Goal: Task Accomplishment & Management: Use online tool/utility

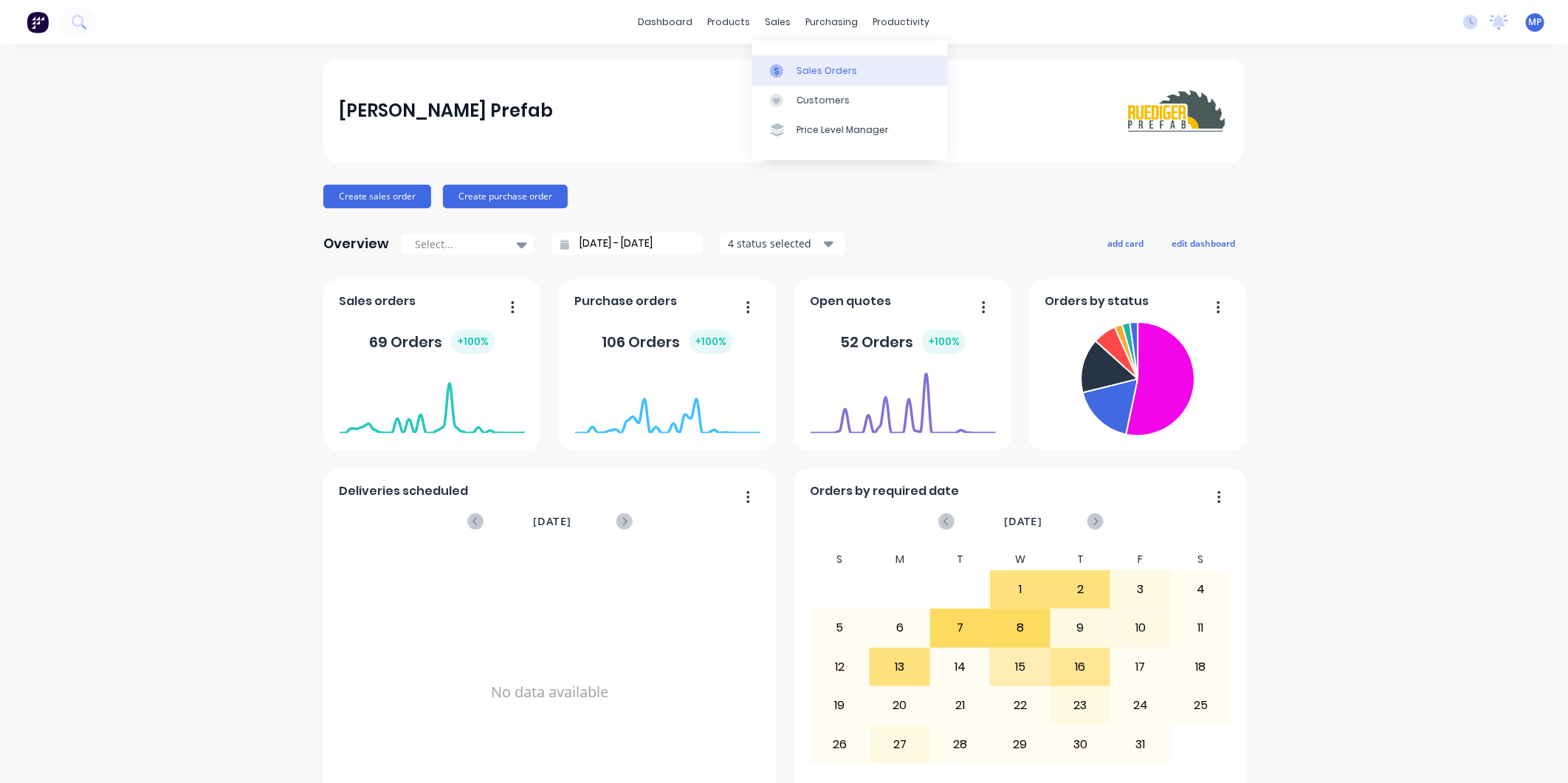
click at [781, 65] on icon at bounding box center [776, 70] width 13 height 13
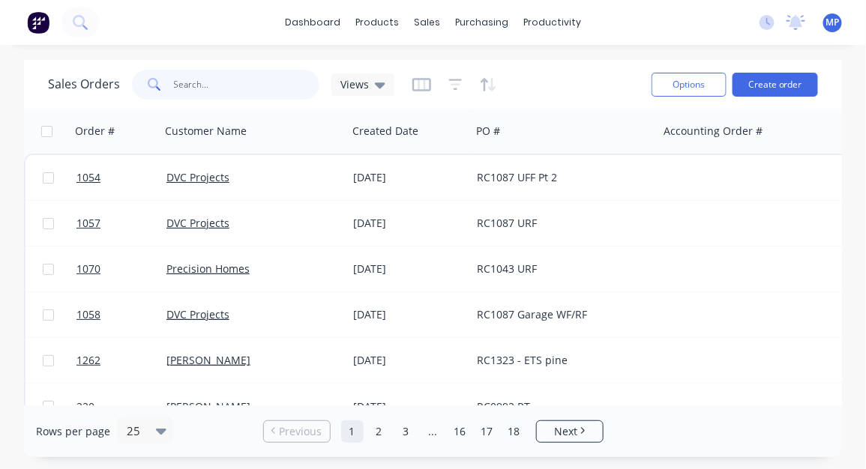
click at [184, 83] on input "text" at bounding box center [247, 85] width 146 height 30
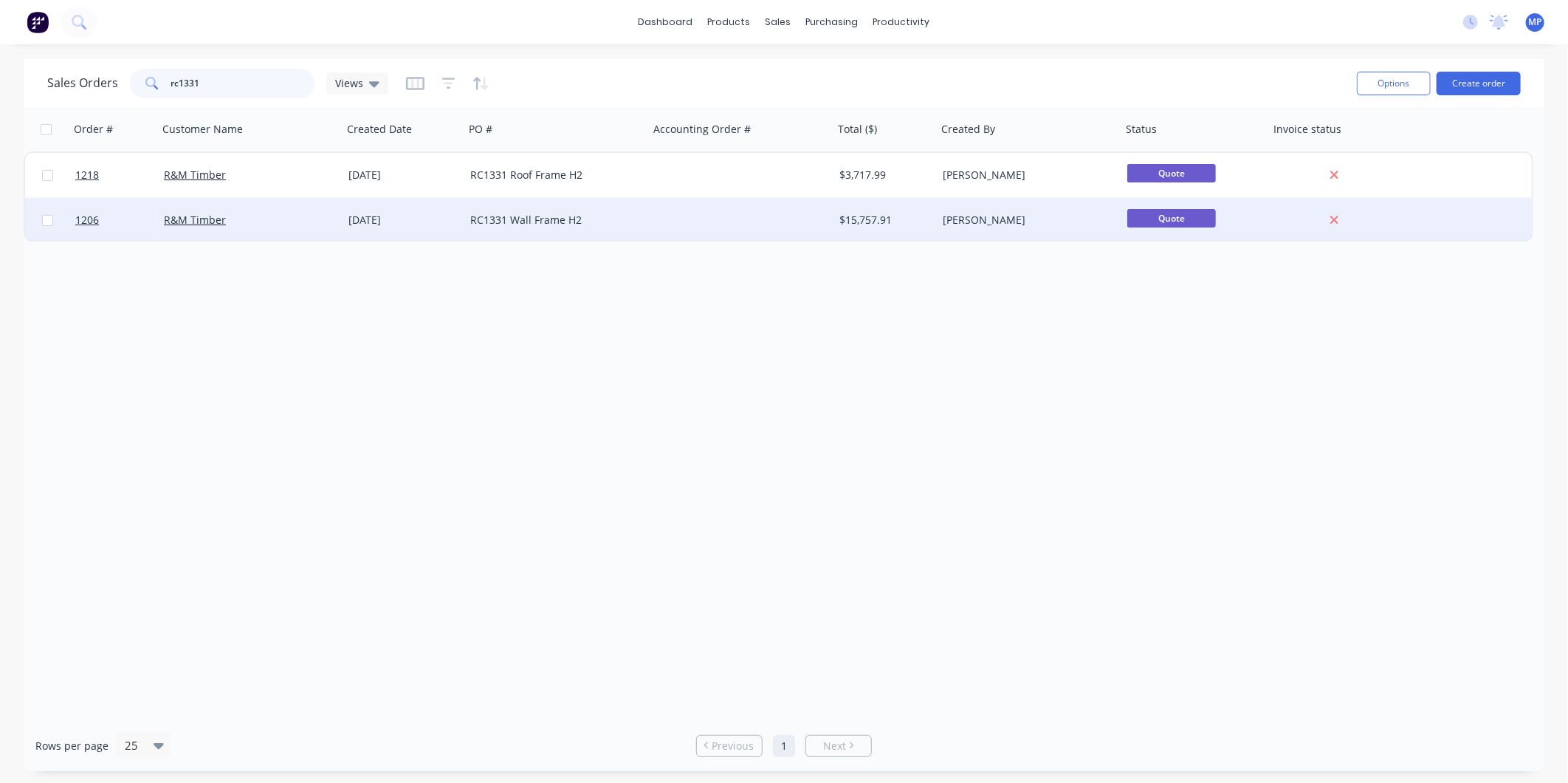
type input "rc1331"
click at [617, 217] on div "RC1331 Wall Frame H2" at bounding box center [553, 220] width 163 height 15
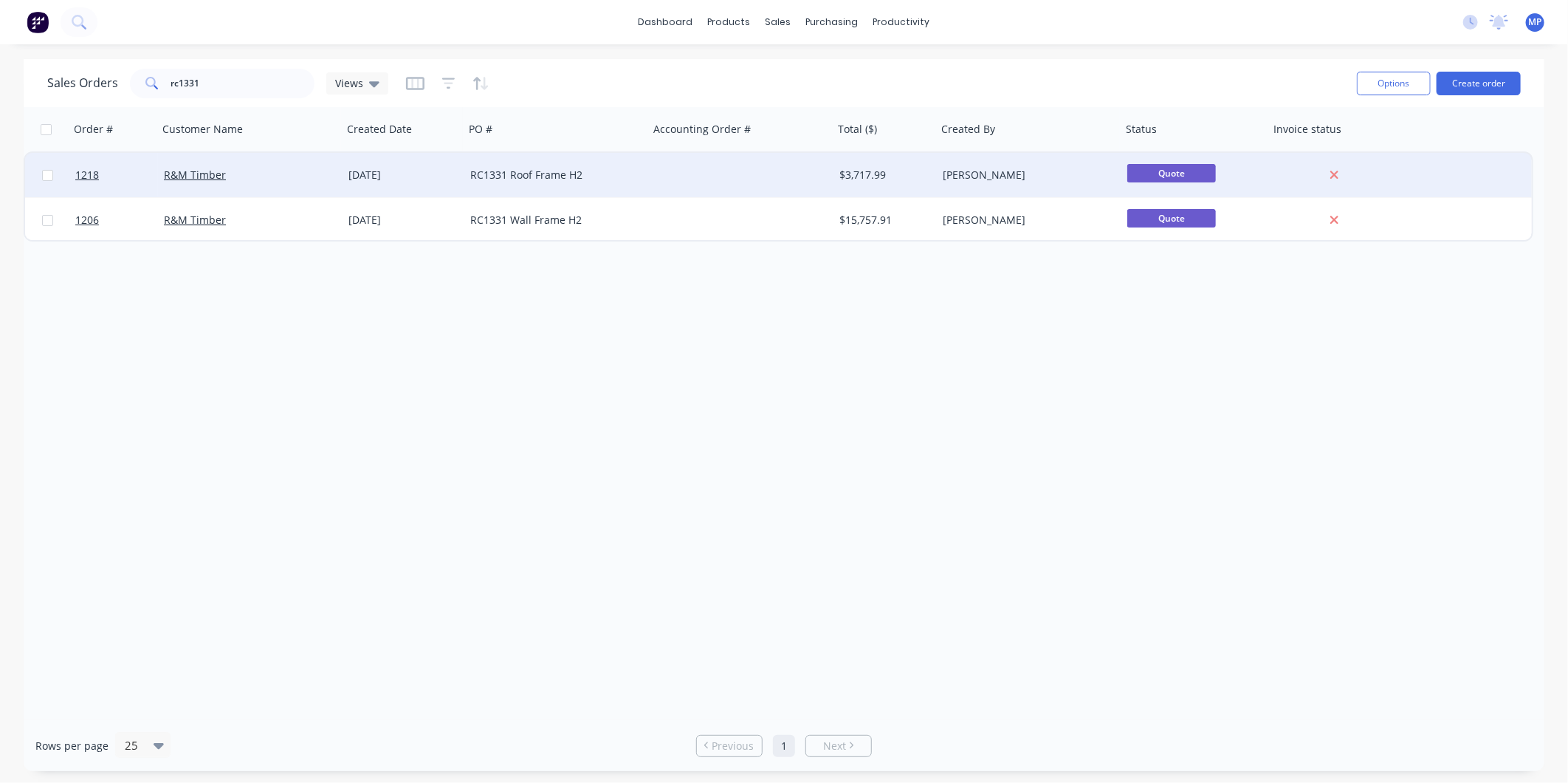
click at [613, 166] on div "RC1331 Roof Frame H2" at bounding box center [556, 174] width 184 height 44
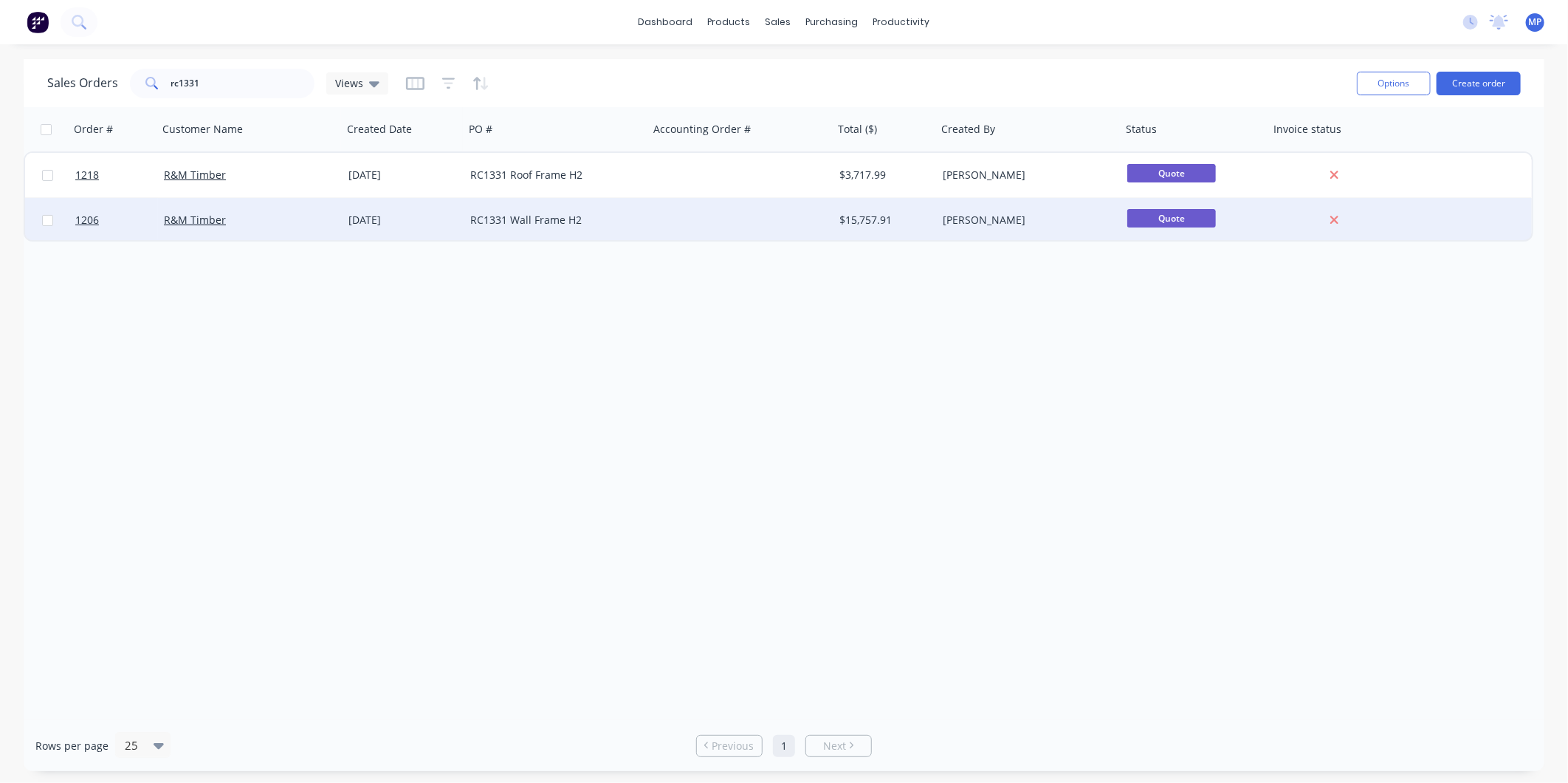
click at [603, 218] on div "RC1331 Wall Frame H2" at bounding box center [553, 220] width 163 height 15
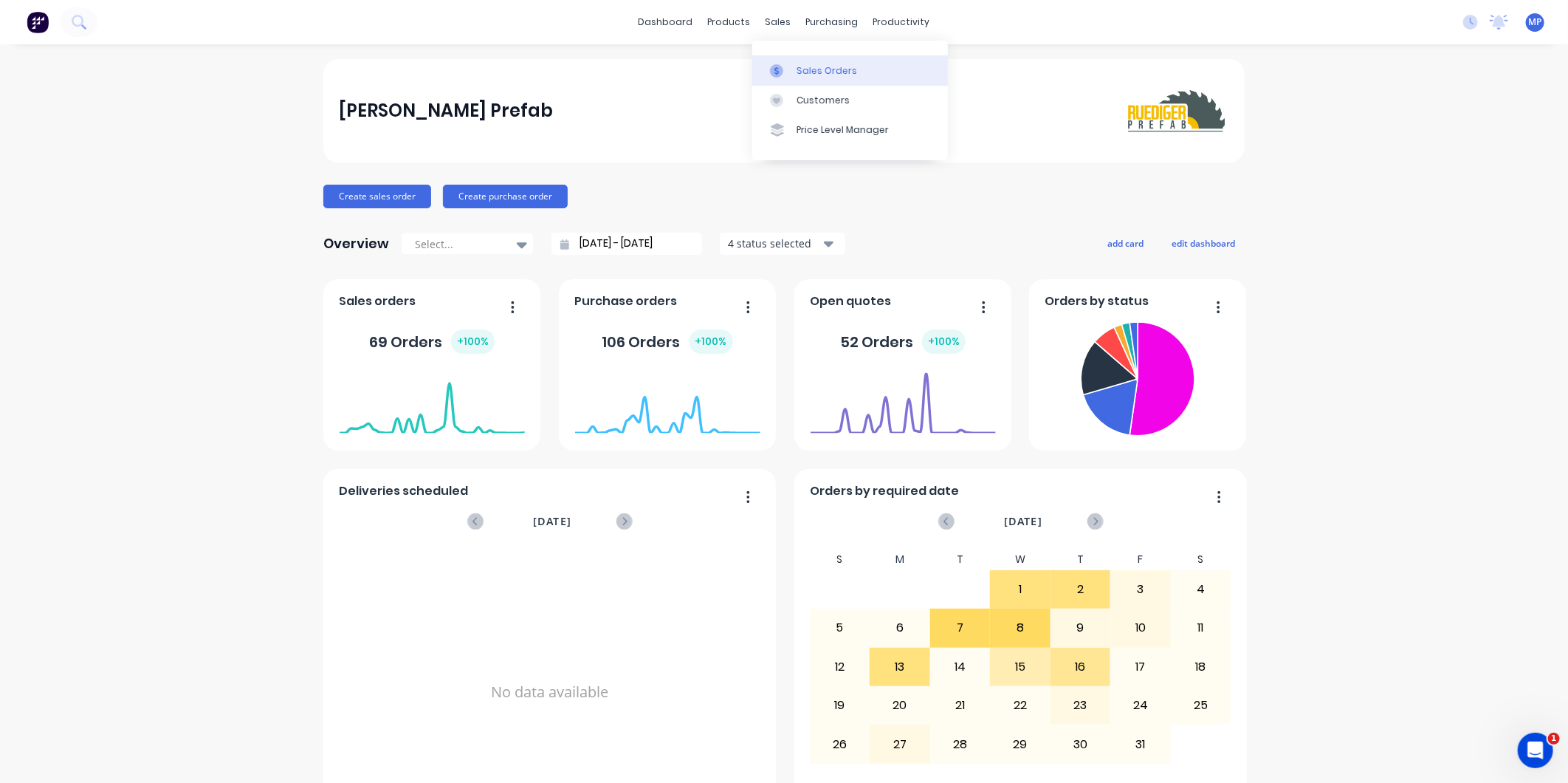
click at [786, 70] on div at bounding box center [781, 70] width 22 height 13
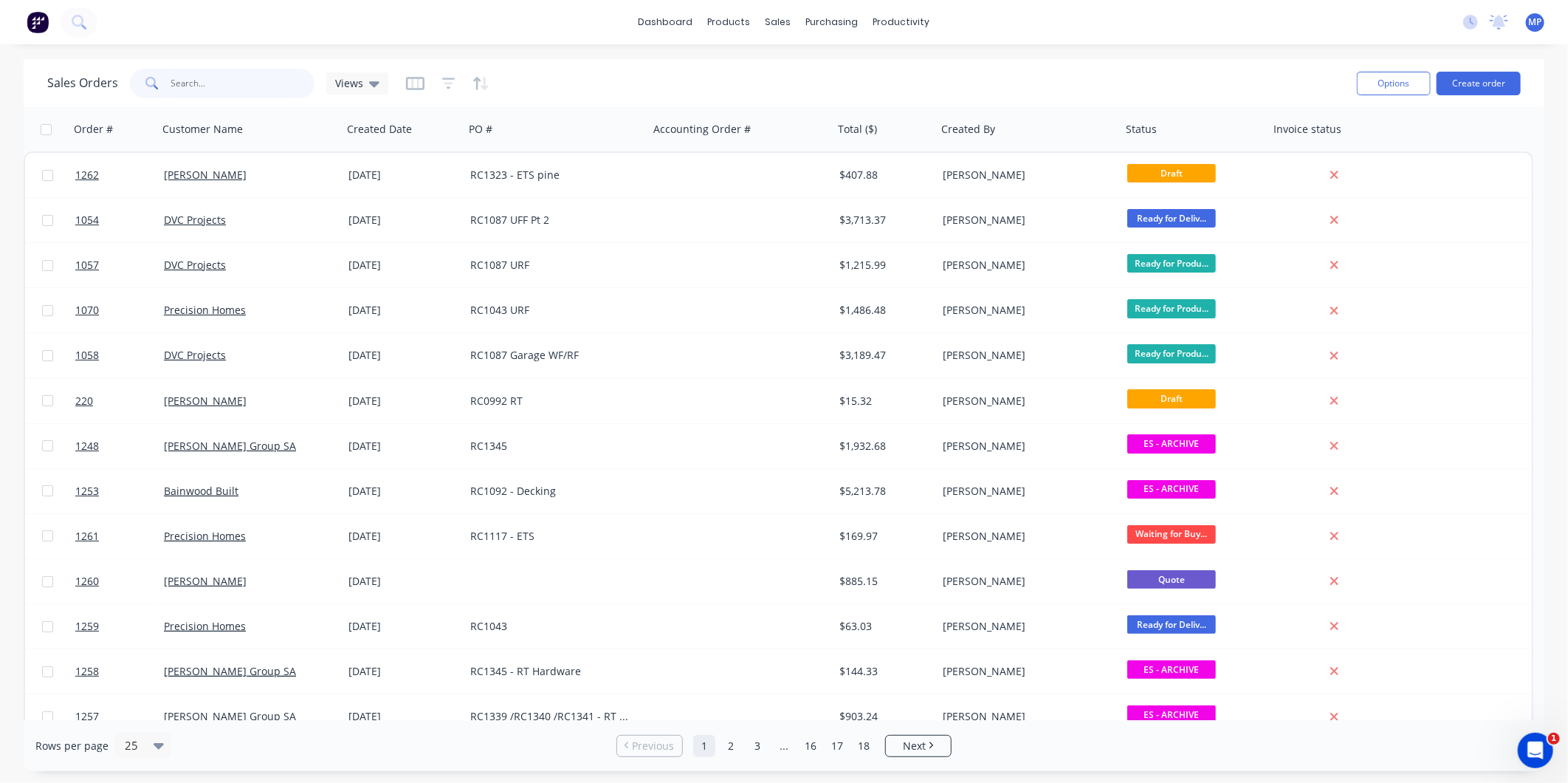
click at [196, 91] on input "text" at bounding box center [243, 84] width 144 height 30
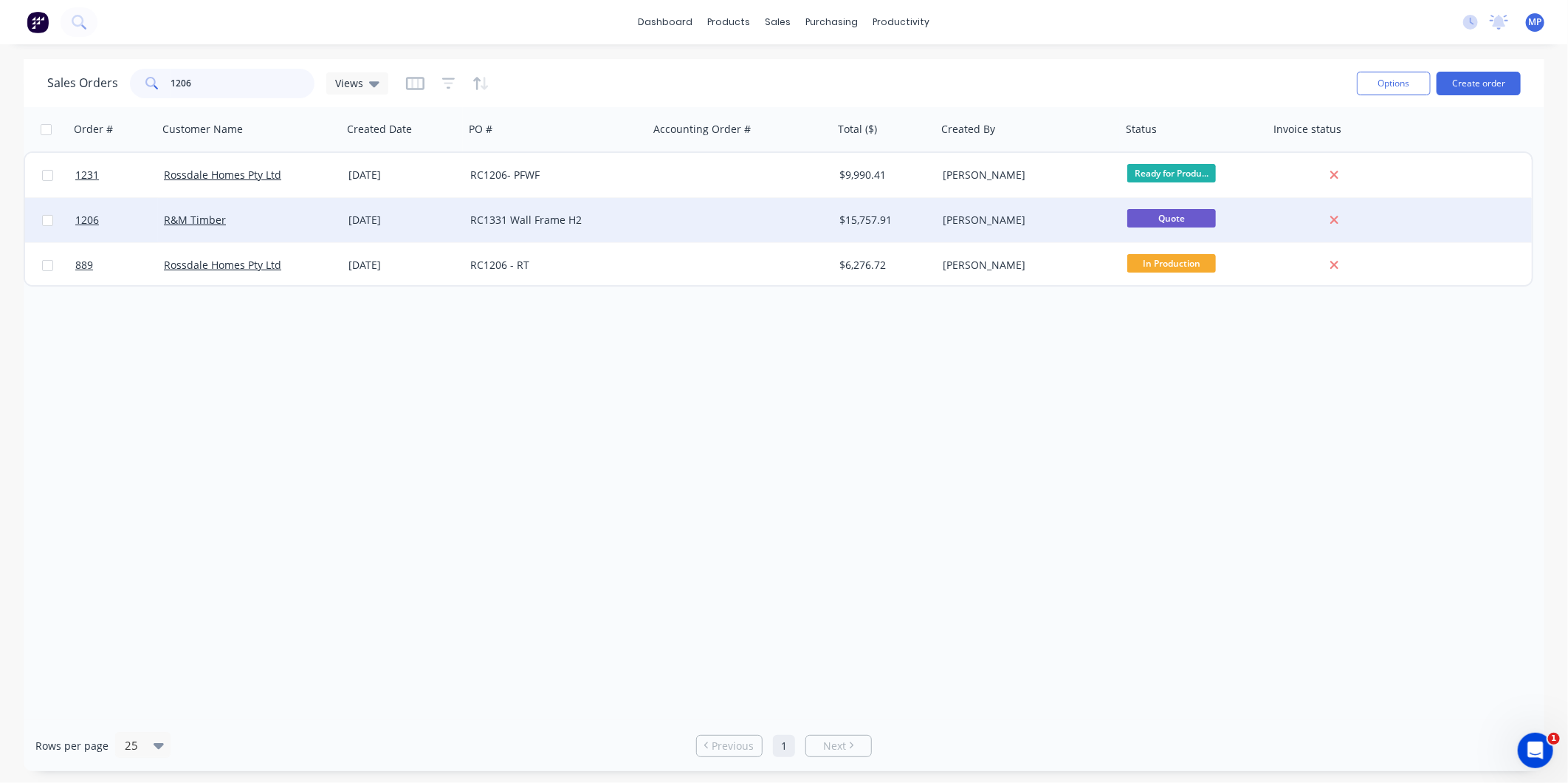
type input "1206"
click at [604, 230] on div "RC1331 Wall Frame H2" at bounding box center [556, 220] width 184 height 44
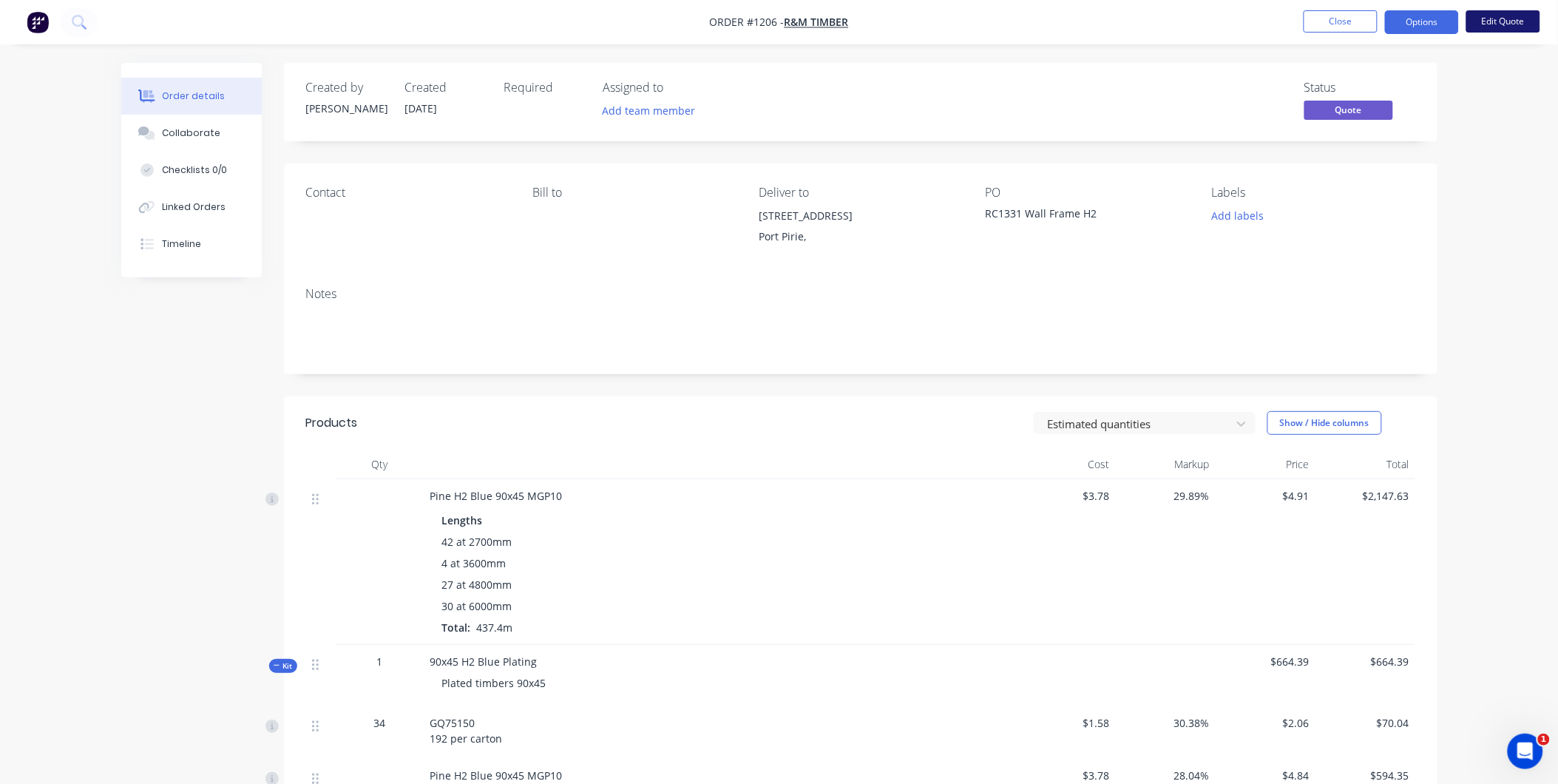
click at [1495, 25] on button "Edit Quote" at bounding box center [1504, 21] width 74 height 22
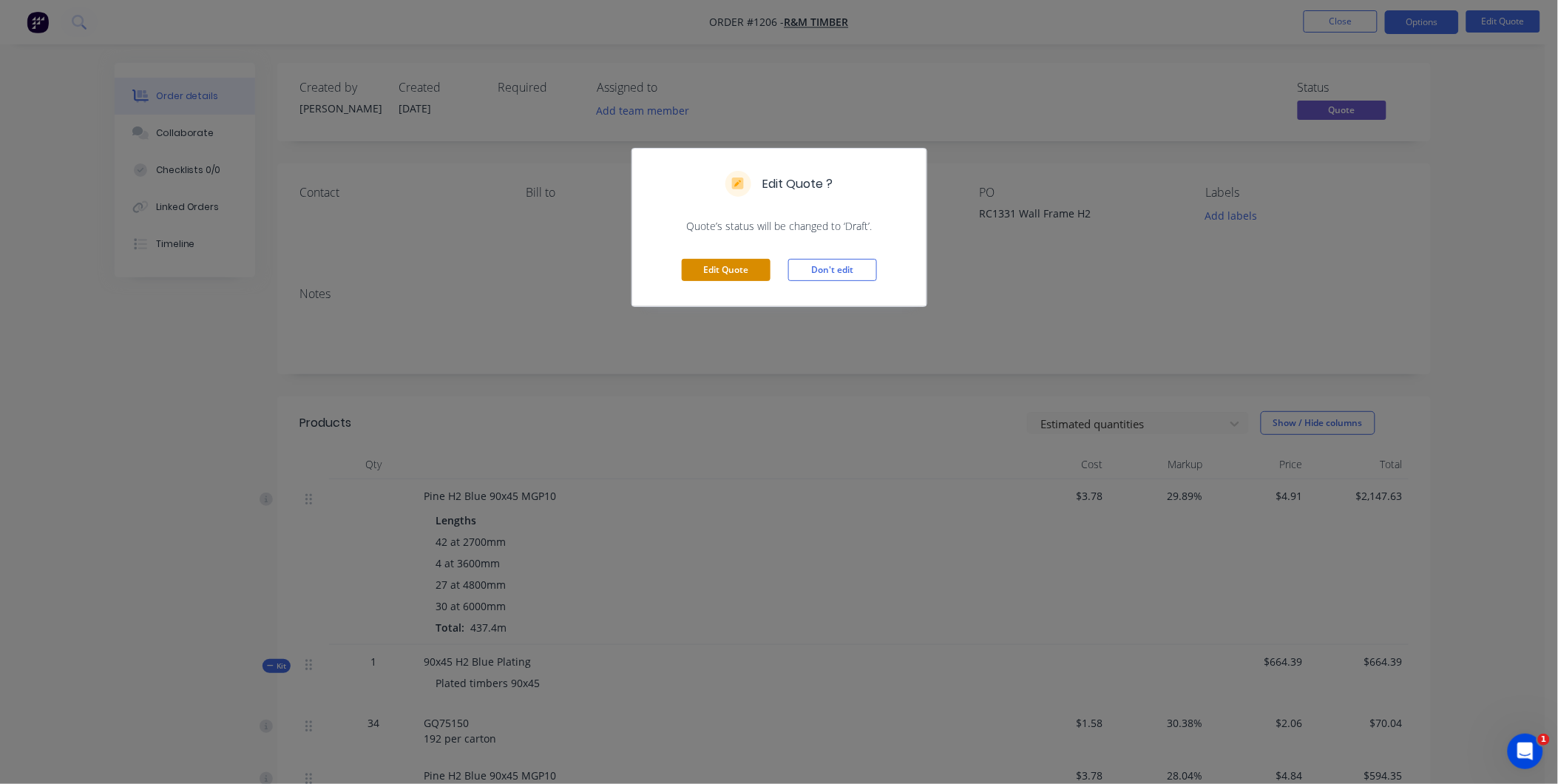
click at [729, 266] on button "Edit Quote" at bounding box center [726, 269] width 89 height 22
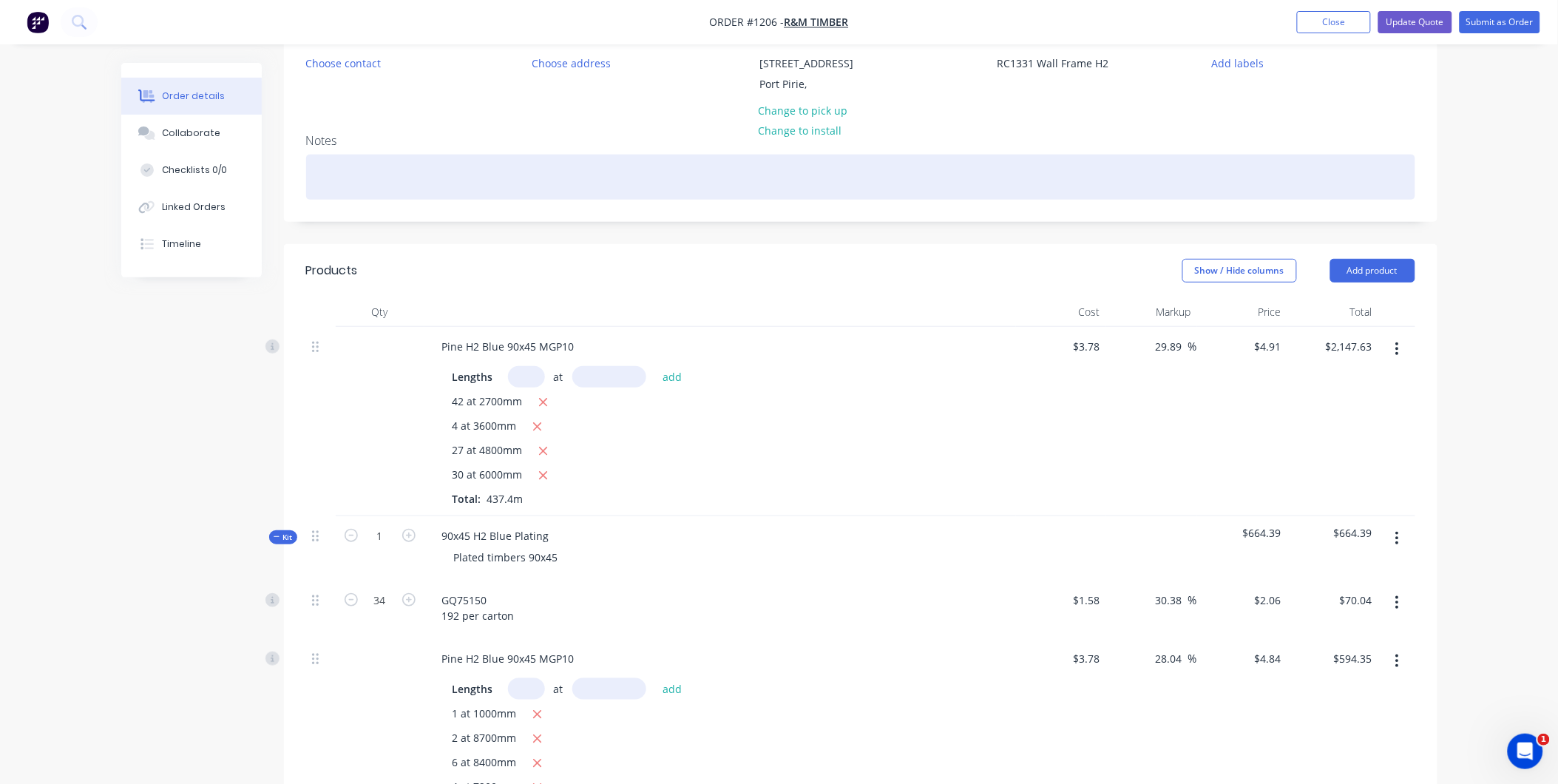
scroll to position [82, 0]
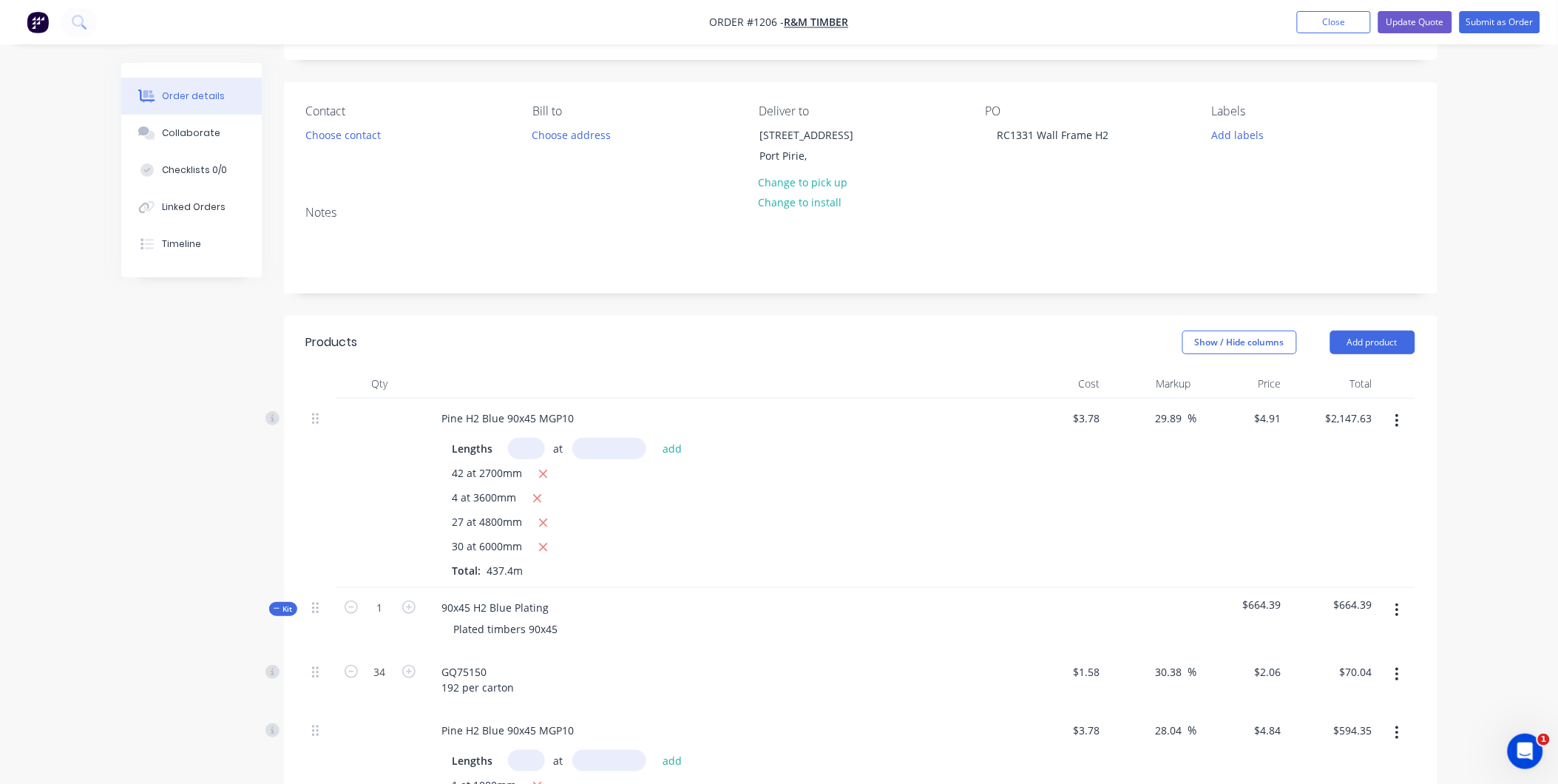
click at [1399, 420] on icon "button" at bounding box center [1397, 420] width 3 height 13
click at [1343, 542] on div "Delete" at bounding box center [1345, 548] width 113 height 22
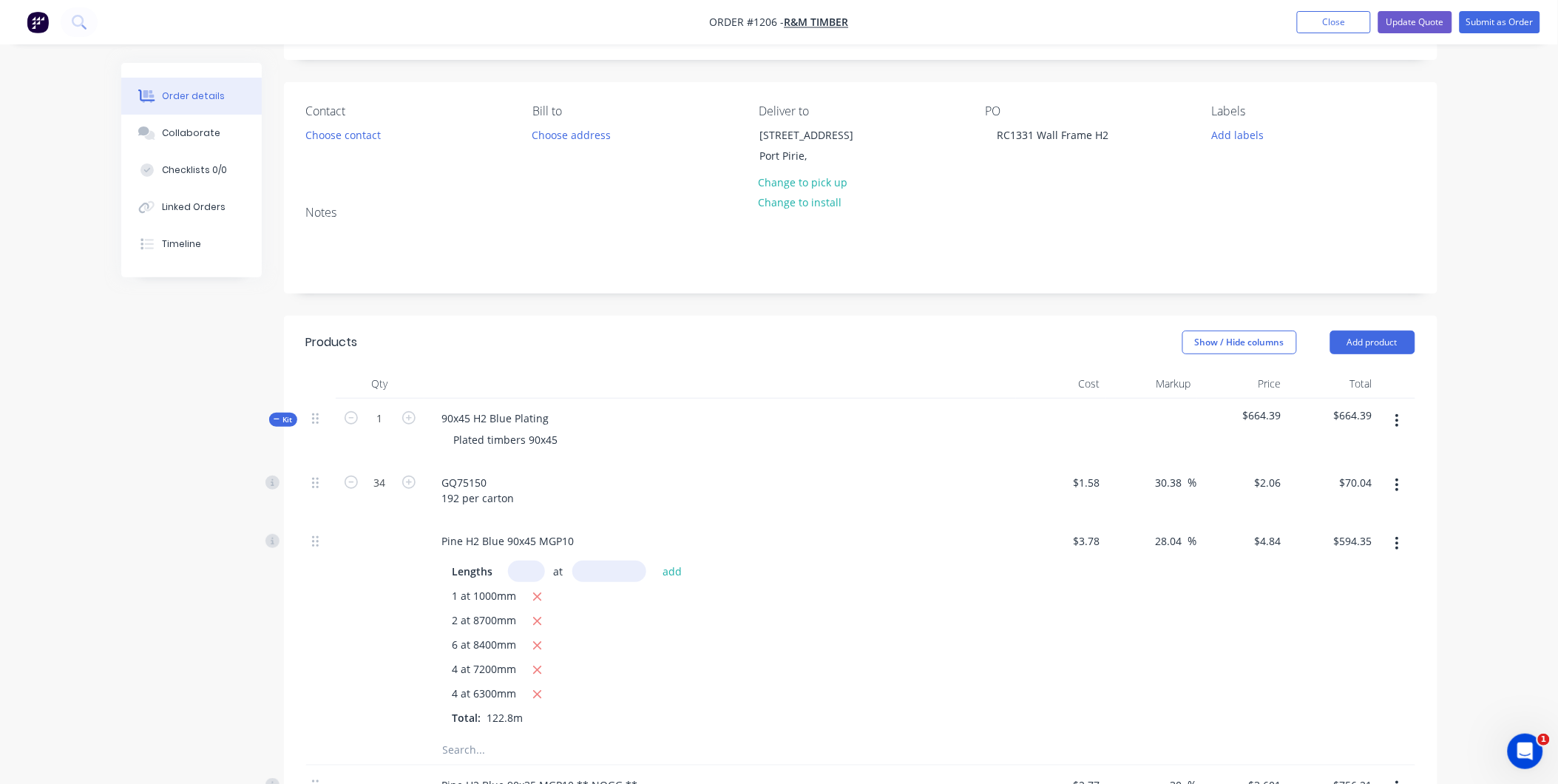
click at [1393, 415] on button "button" at bounding box center [1397, 420] width 35 height 27
click at [1327, 544] on div "Delete" at bounding box center [1345, 548] width 113 height 22
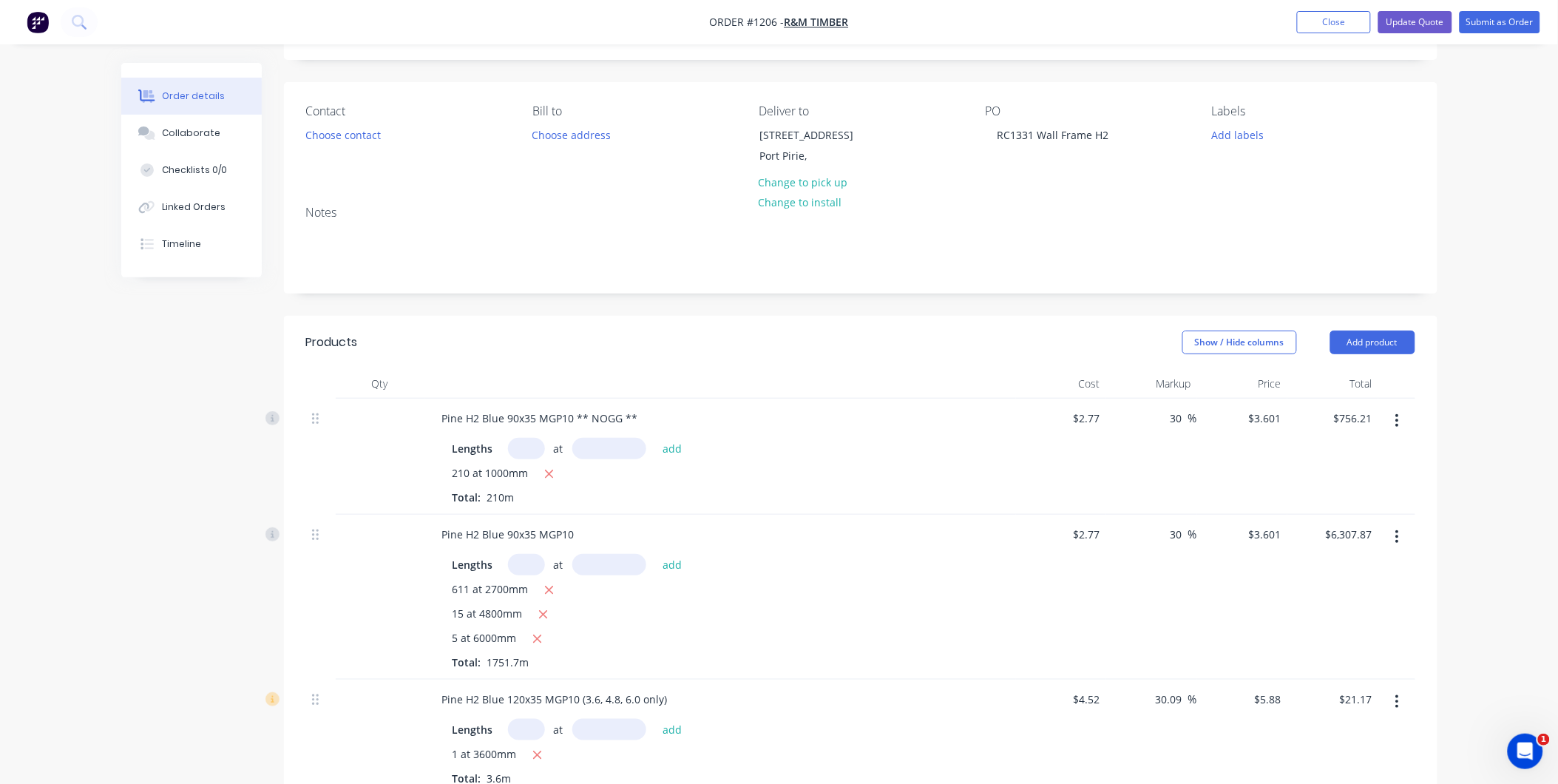
click at [1394, 421] on button "button" at bounding box center [1397, 420] width 35 height 27
click at [1332, 544] on div "Delete" at bounding box center [1345, 548] width 113 height 22
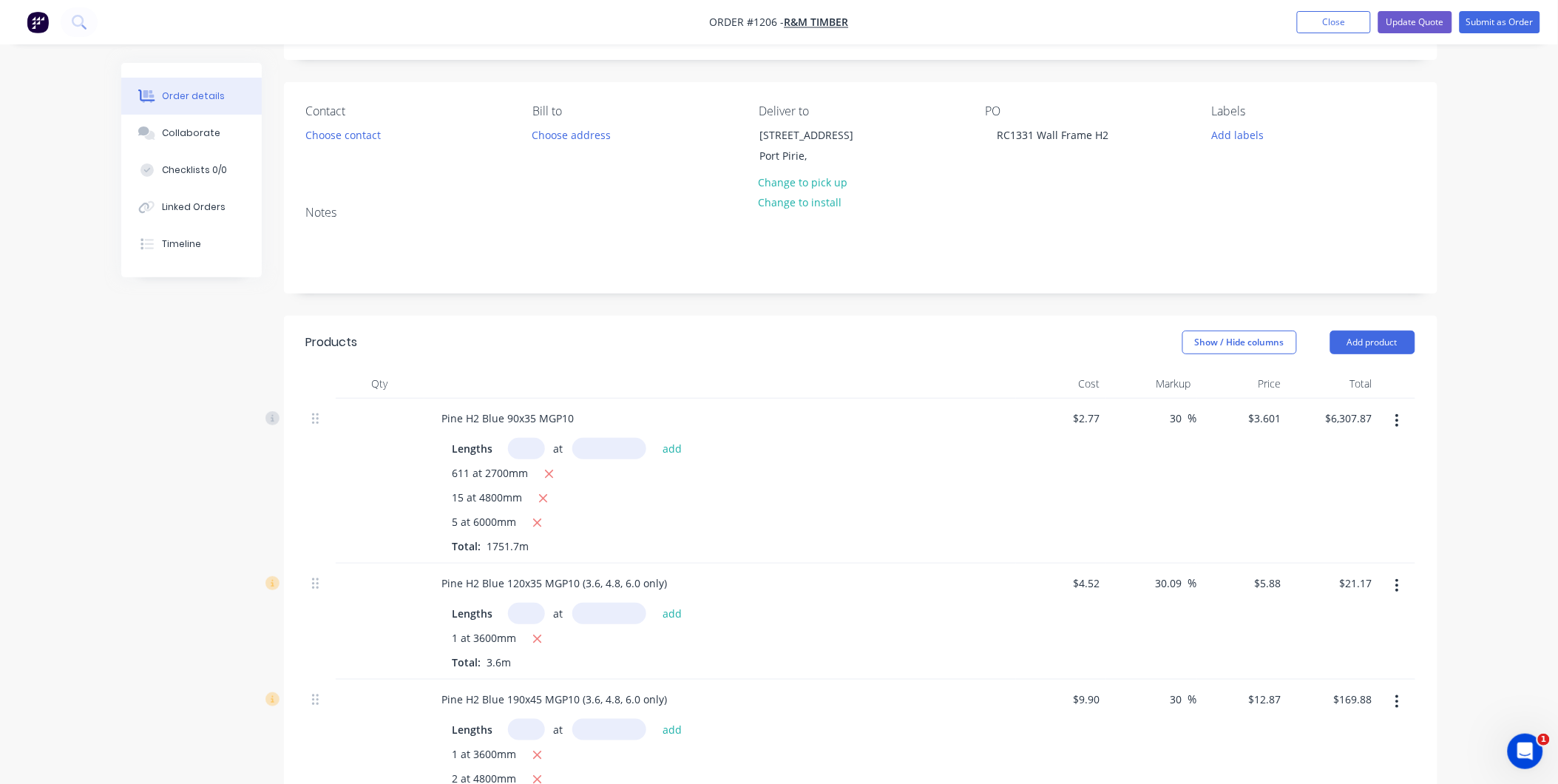
click at [1390, 421] on button "button" at bounding box center [1397, 420] width 35 height 27
click at [1349, 543] on div "Delete" at bounding box center [1345, 548] width 113 height 22
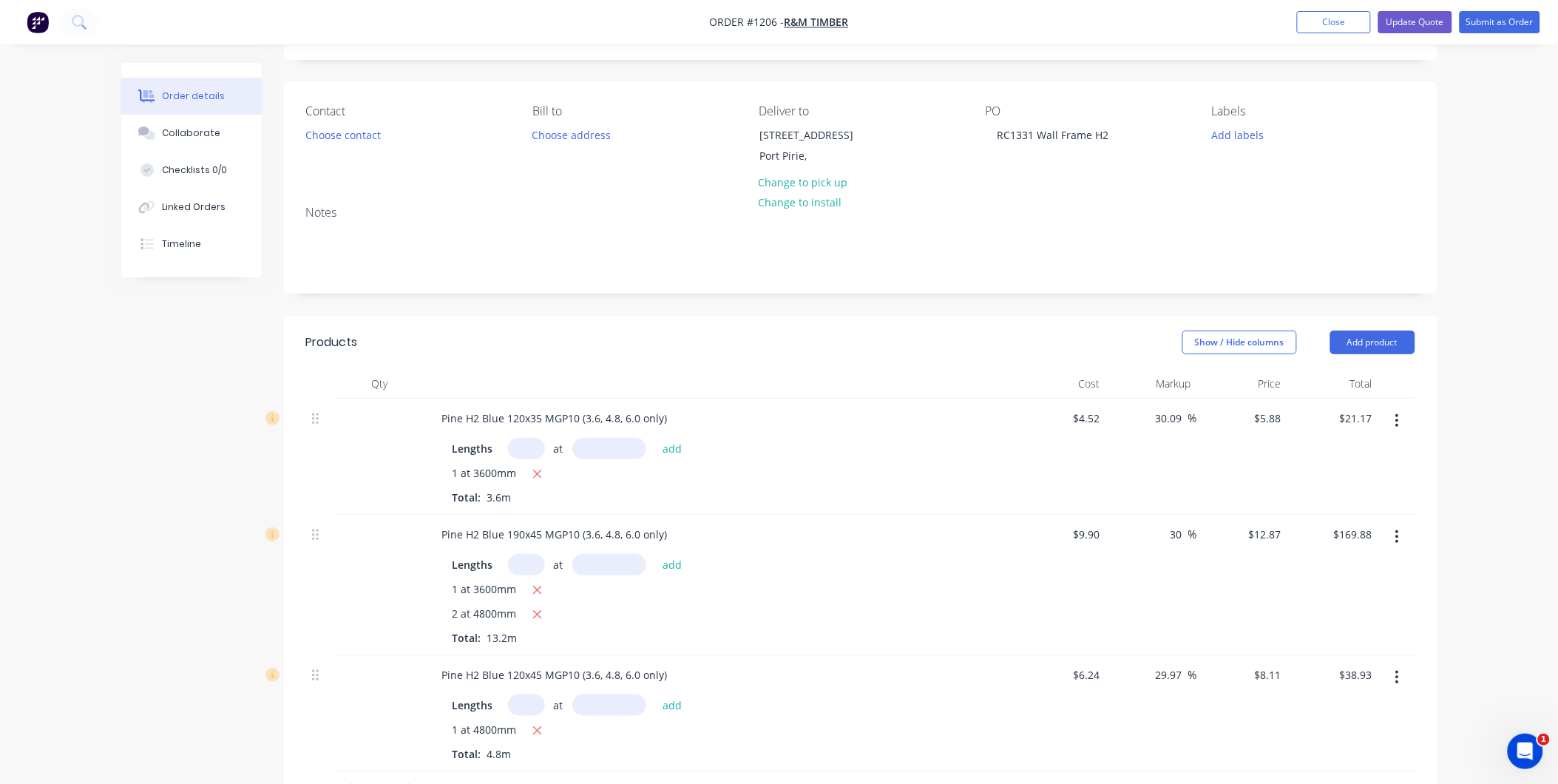
click at [1402, 424] on button "button" at bounding box center [1397, 420] width 35 height 27
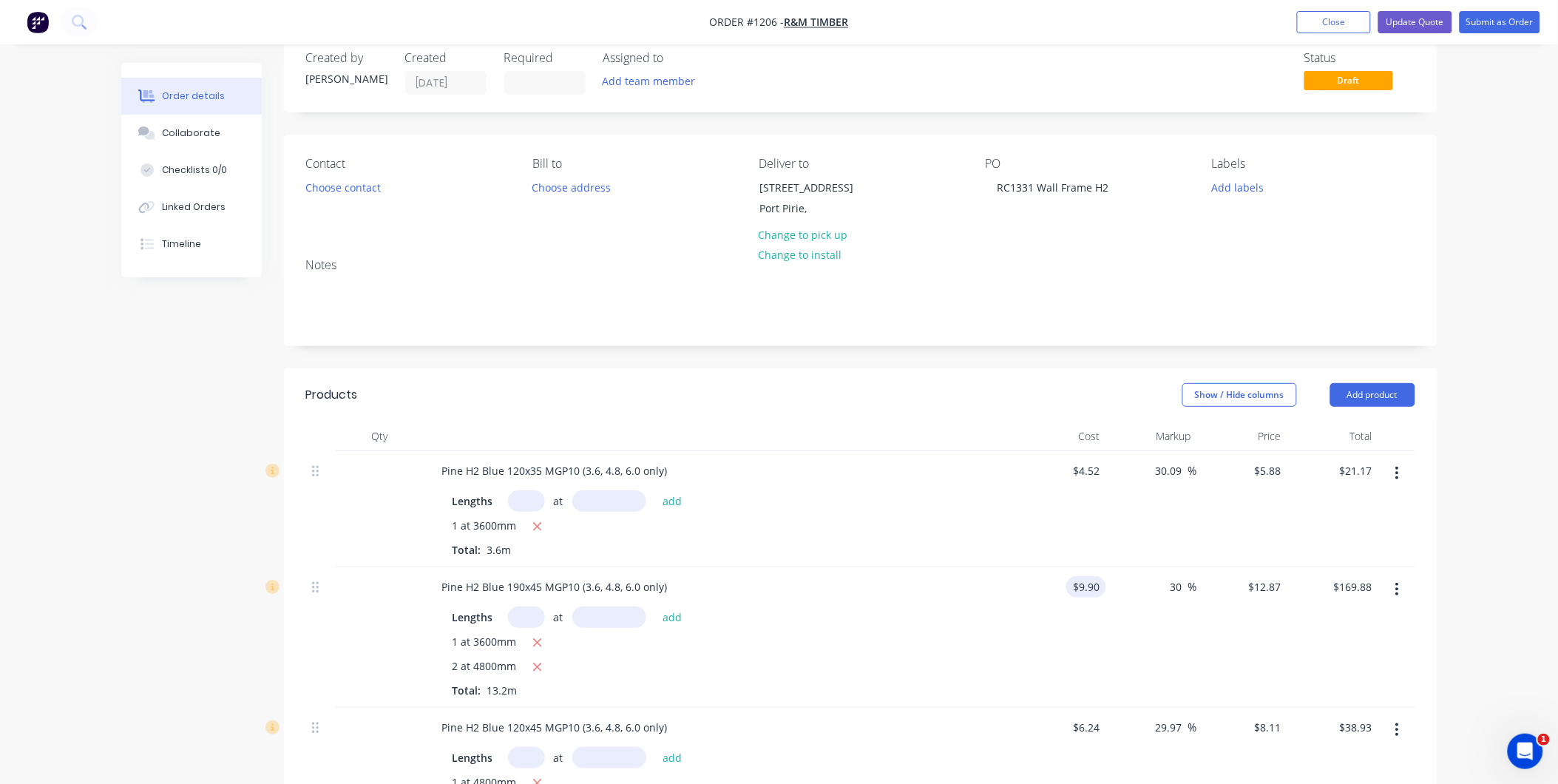
scroll to position [0, 0]
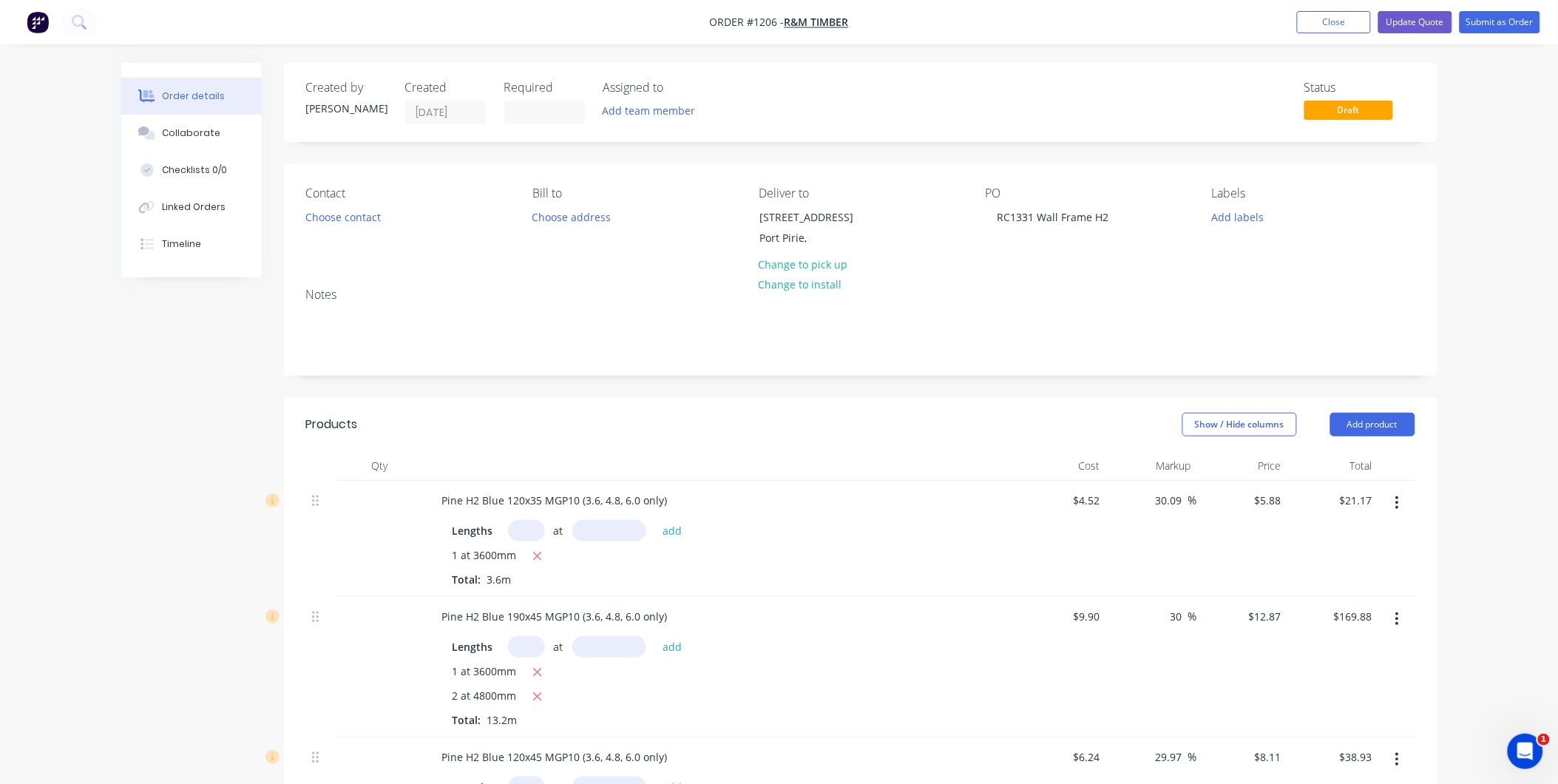
click at [381, 467] on div "Qty" at bounding box center [380, 465] width 89 height 30
click at [386, 468] on div "Qty" at bounding box center [380, 465] width 89 height 30
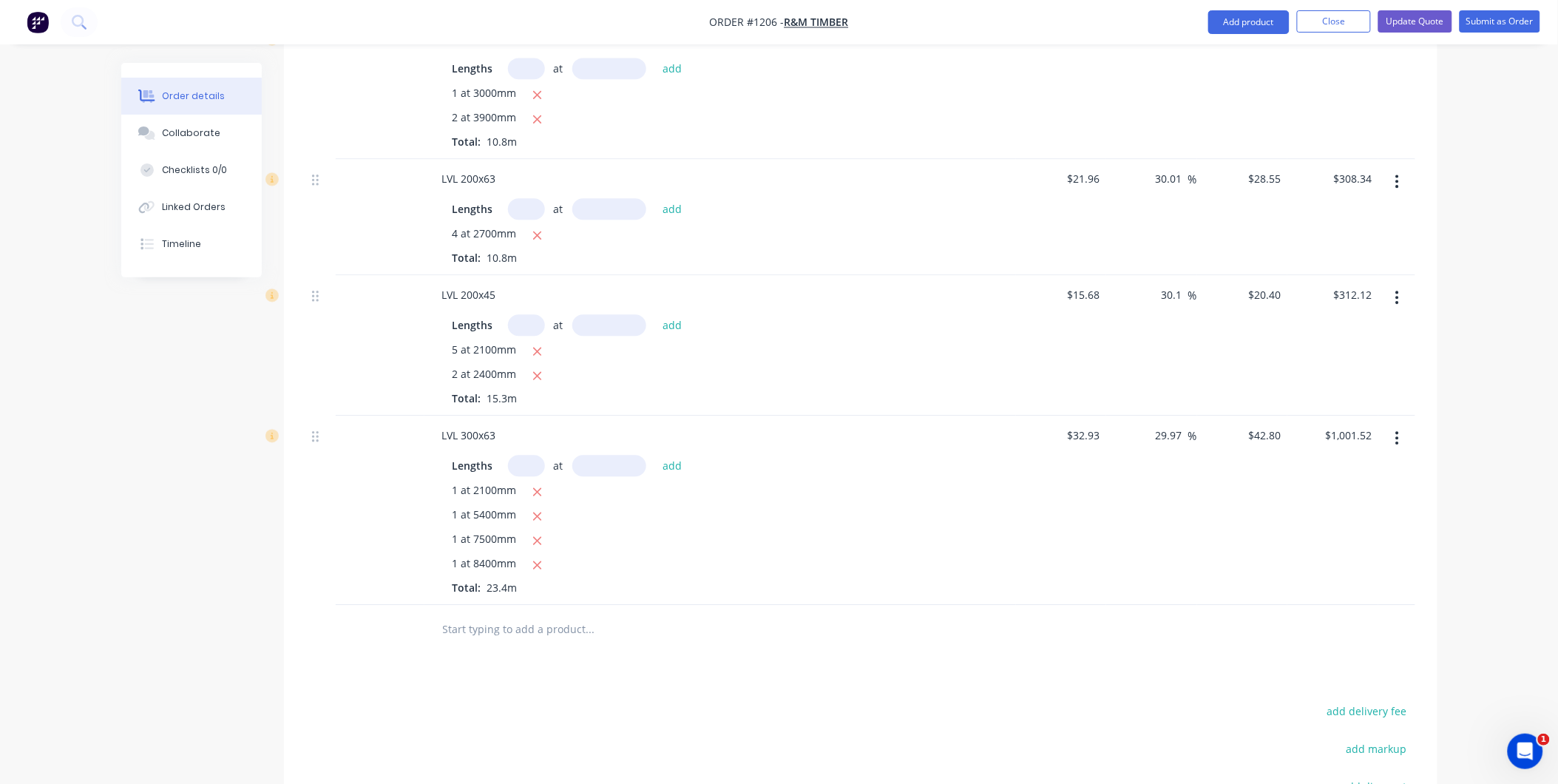
scroll to position [1314, 0]
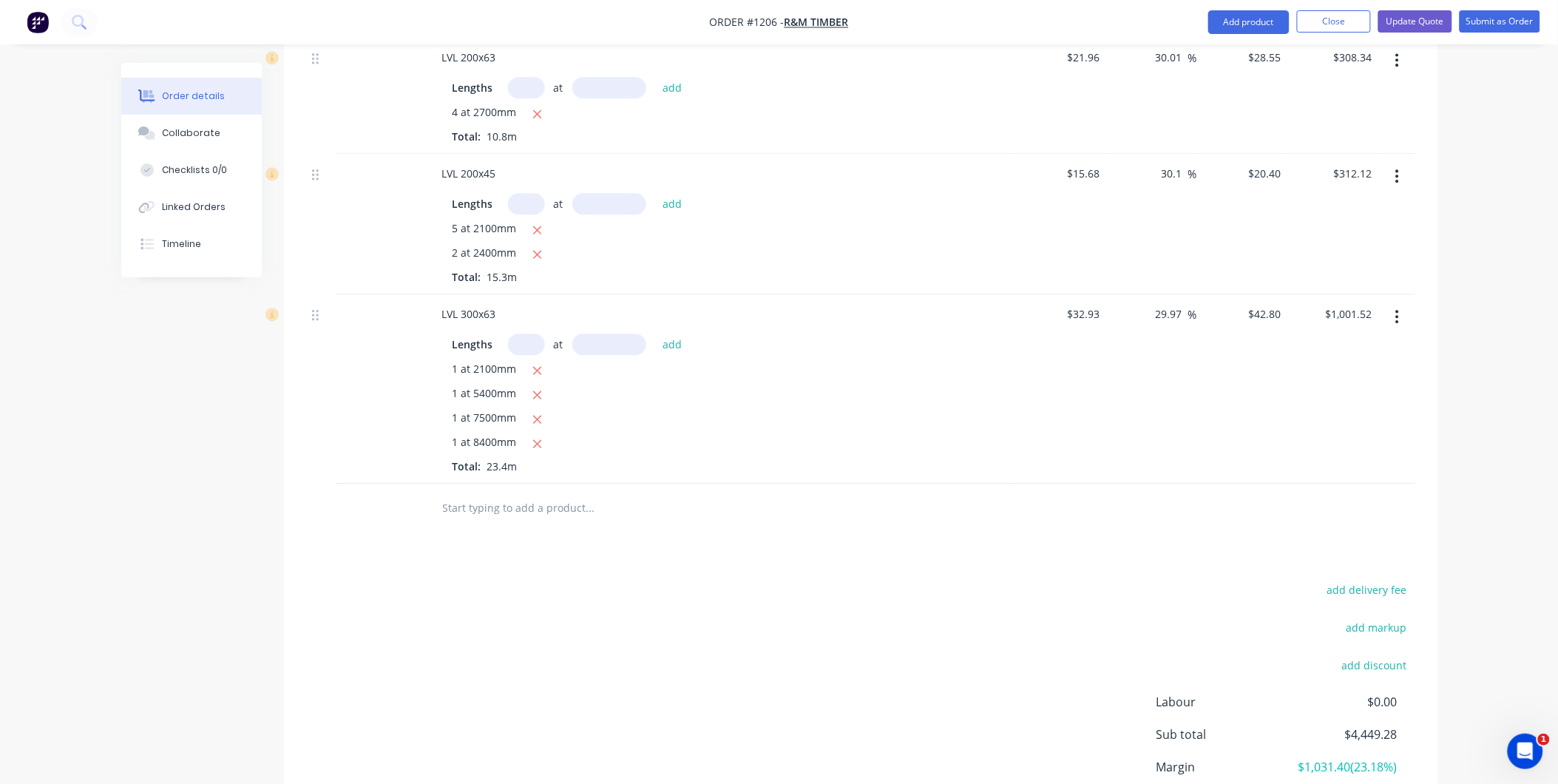
click at [446, 504] on input "text" at bounding box center [590, 507] width 296 height 30
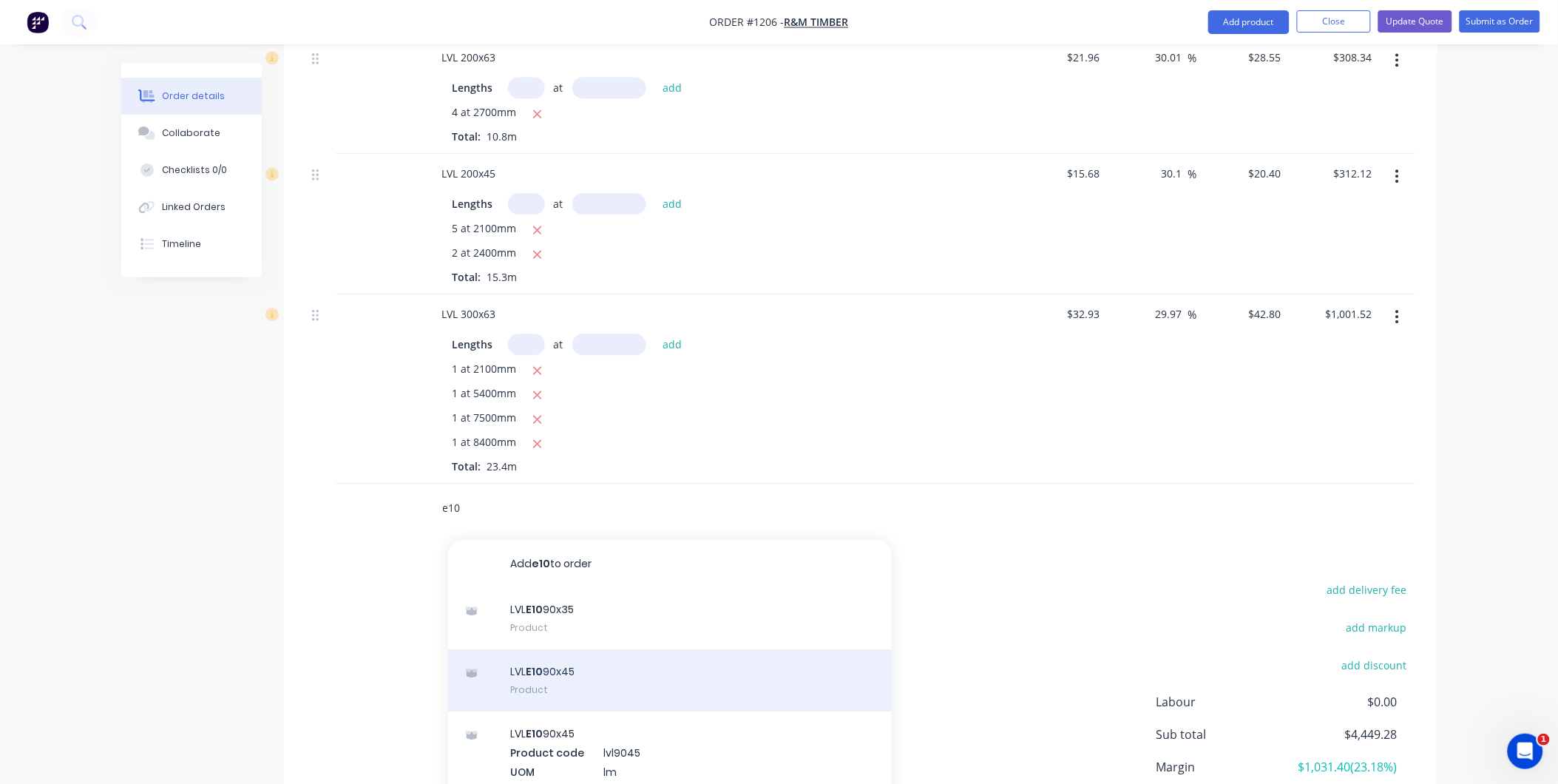
type input "e10"
click at [589, 673] on div "LVL E10 90x45 Product" at bounding box center [670, 679] width 444 height 62
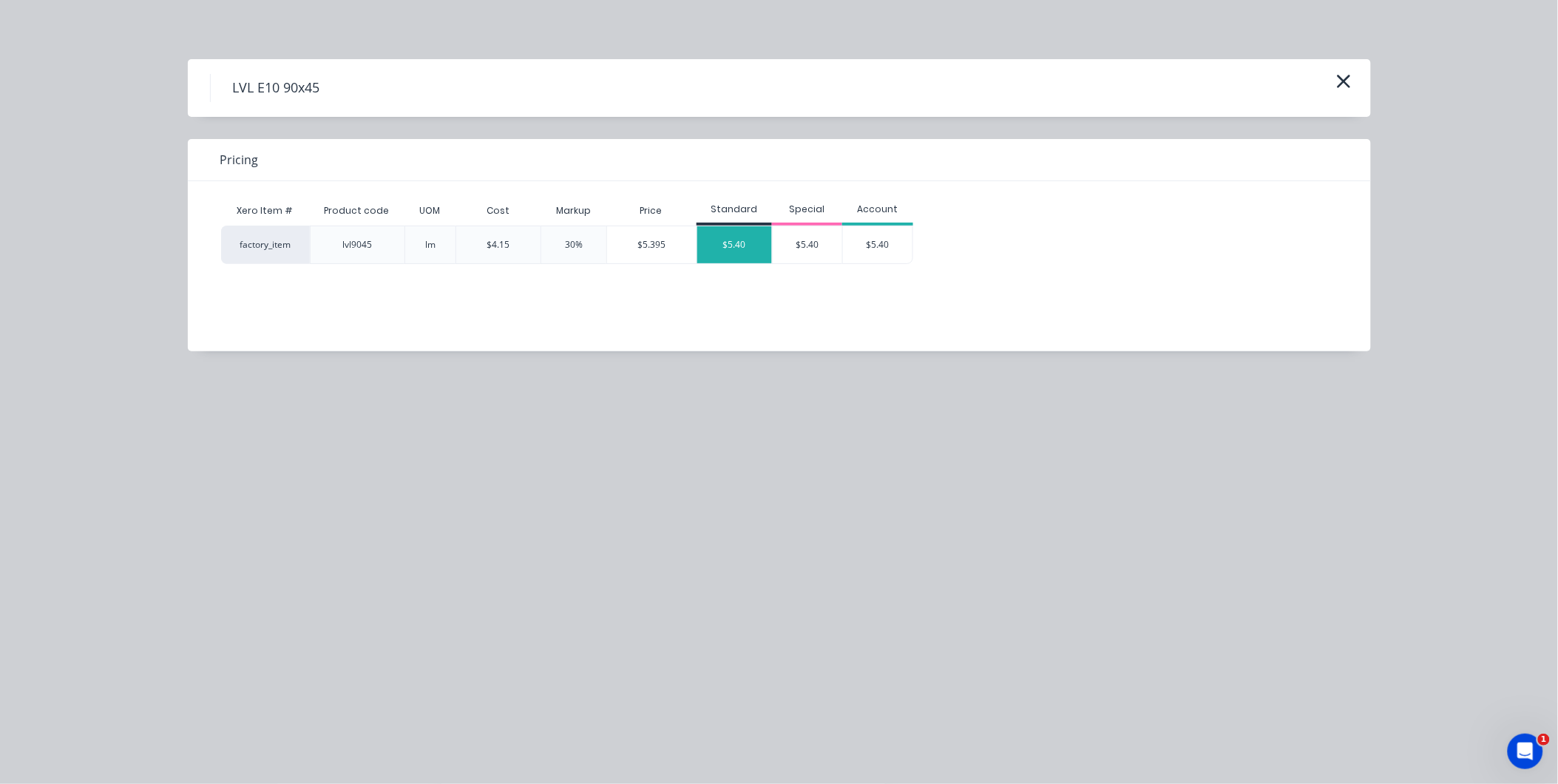
click at [707, 254] on div "$5.40" at bounding box center [735, 244] width 75 height 36
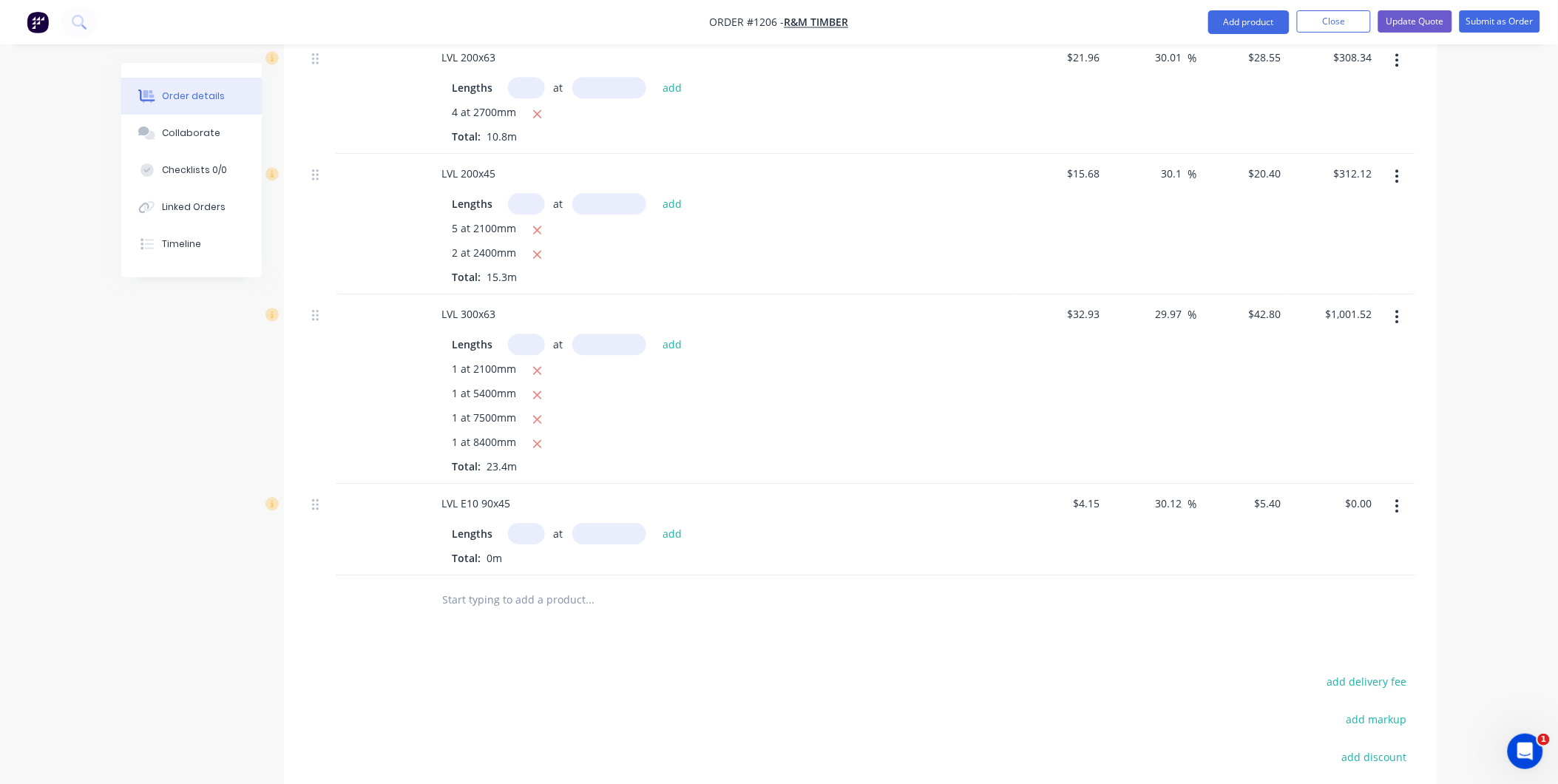
click at [531, 535] on input "text" at bounding box center [526, 534] width 37 height 22
type input "42"
type input "2700"
click at [655, 524] on button "add" at bounding box center [672, 534] width 35 height 20
type input "$612.36"
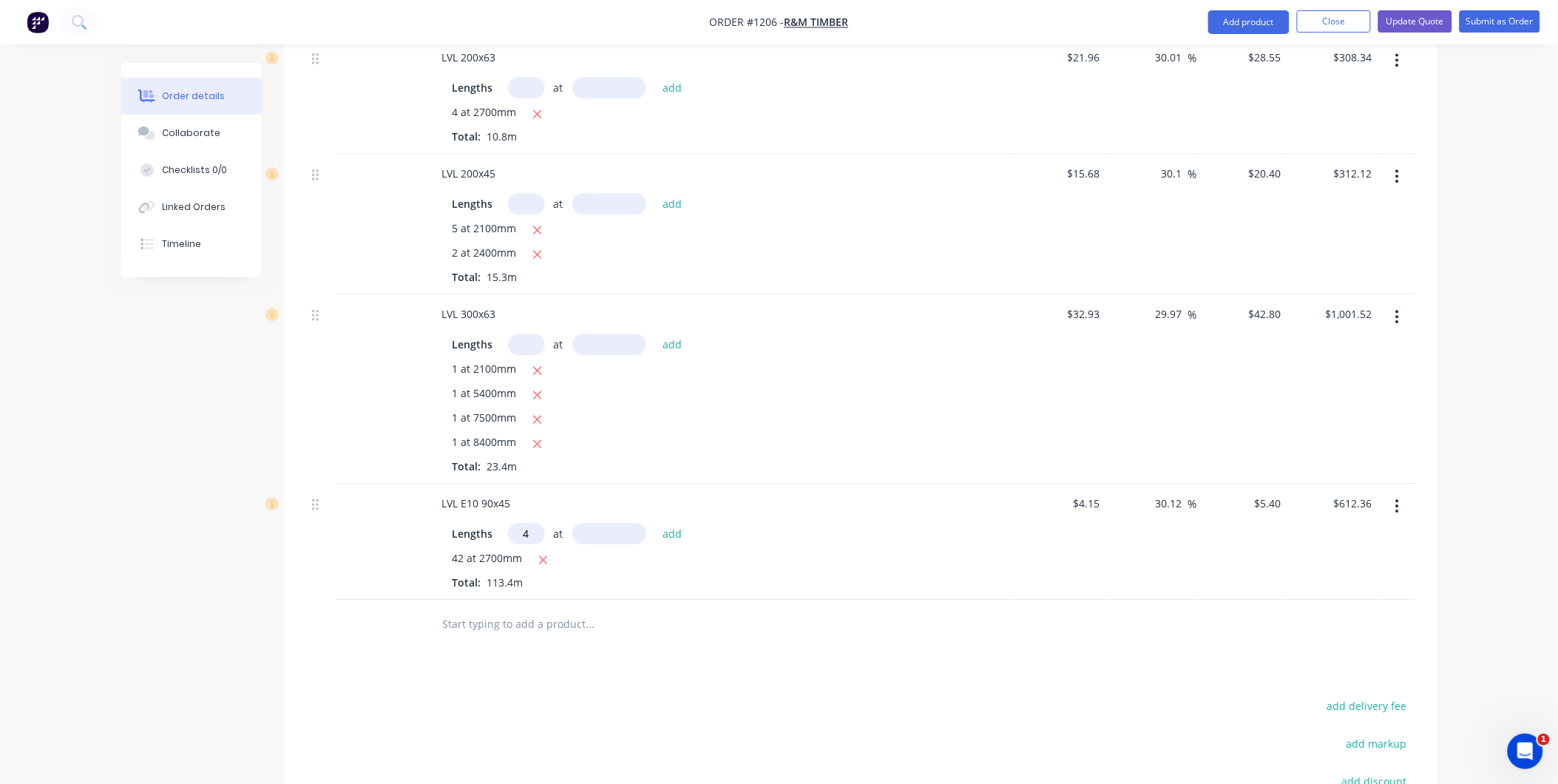
type input "4"
type input "3600"
click at [655, 524] on button "add" at bounding box center [672, 534] width 35 height 20
type input "$690.12"
type input "27"
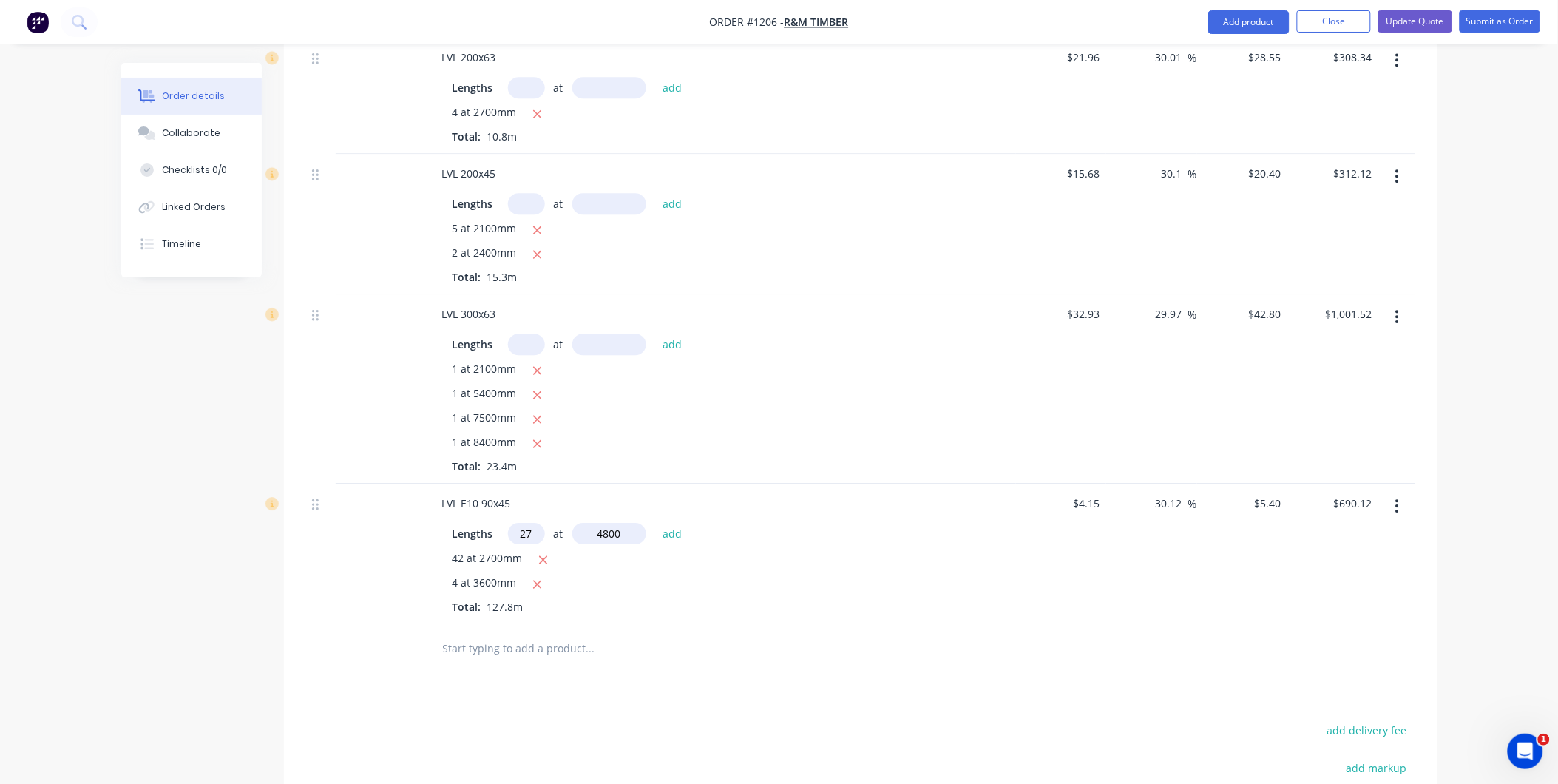
type input "4800"
click at [655, 524] on button "add" at bounding box center [672, 534] width 35 height 20
type input "$1,389.96"
type input "30"
type input "6000"
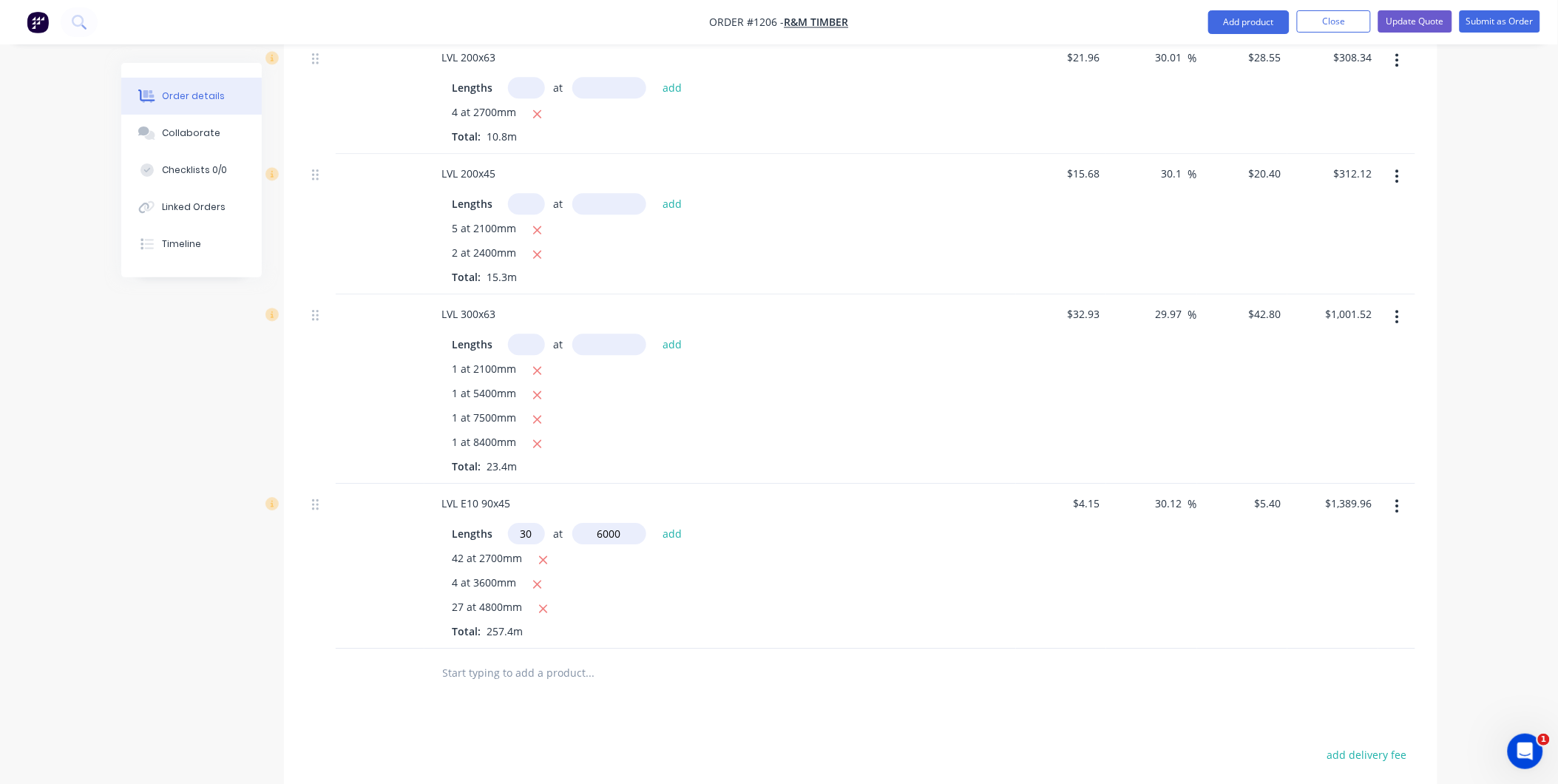
click at [655, 524] on button "add" at bounding box center [672, 534] width 35 height 20
type input "$2,361.96"
click at [475, 699] on input "text" at bounding box center [590, 696] width 296 height 30
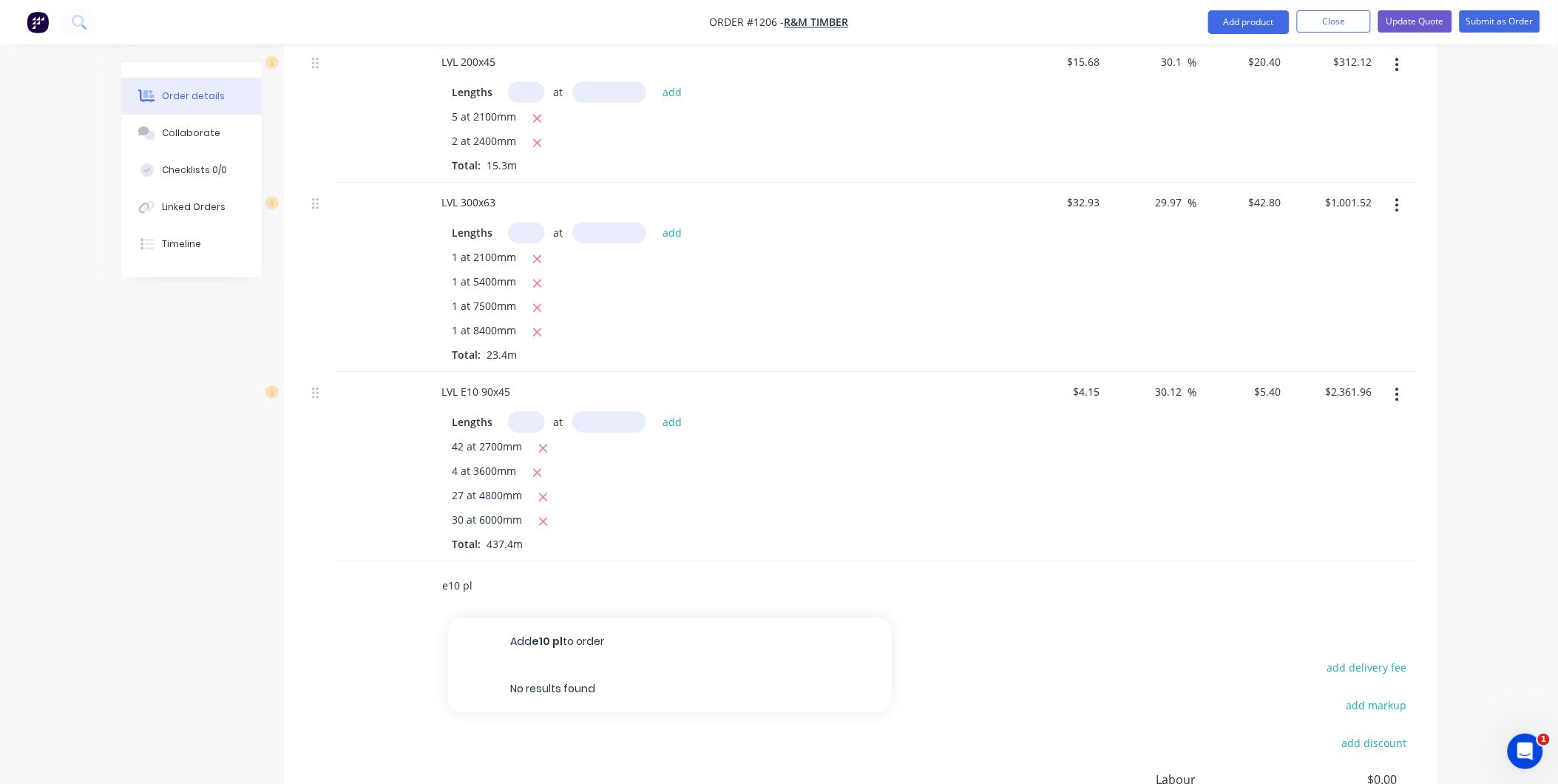
scroll to position [1478, 0]
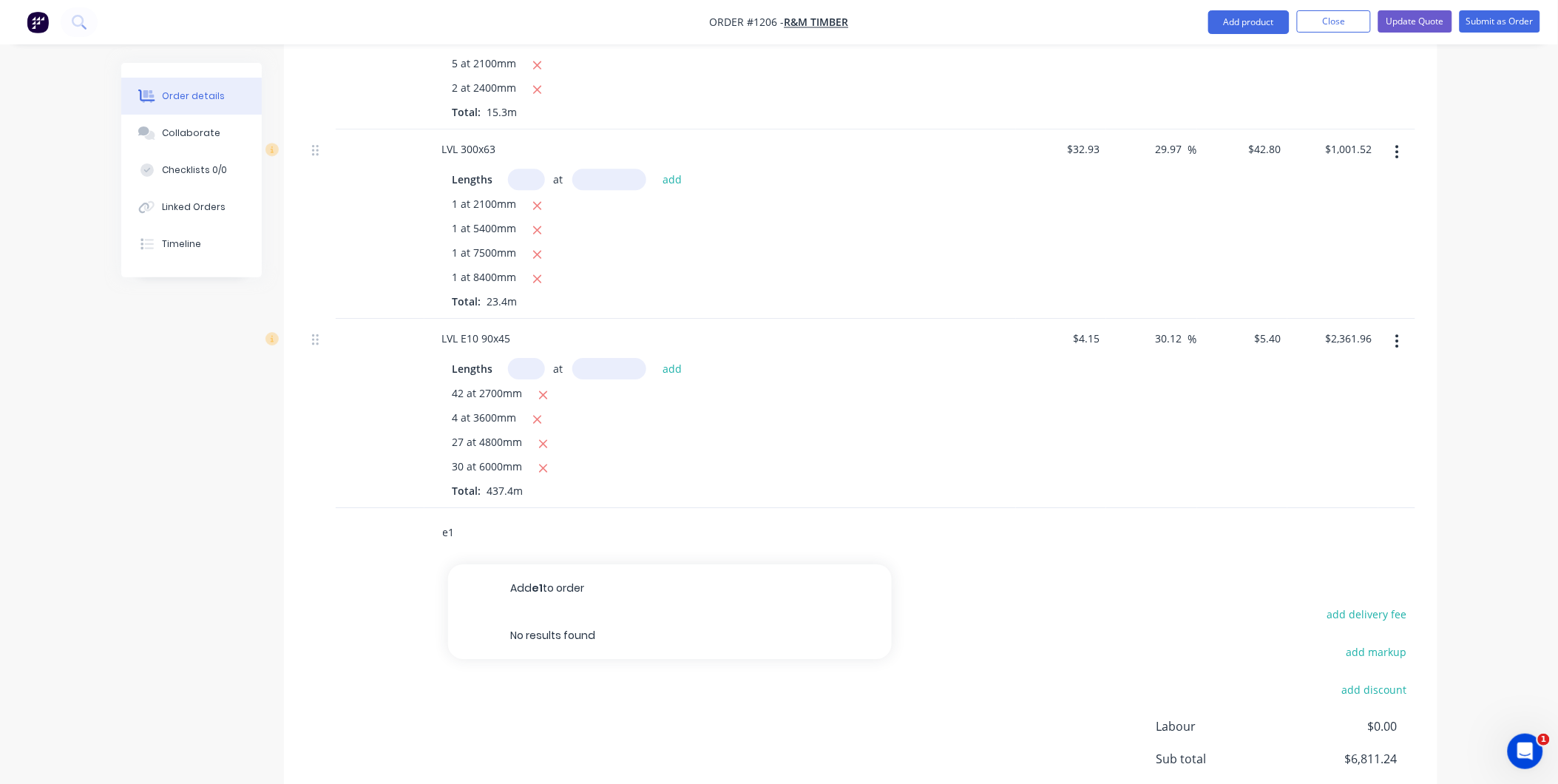
type input "e"
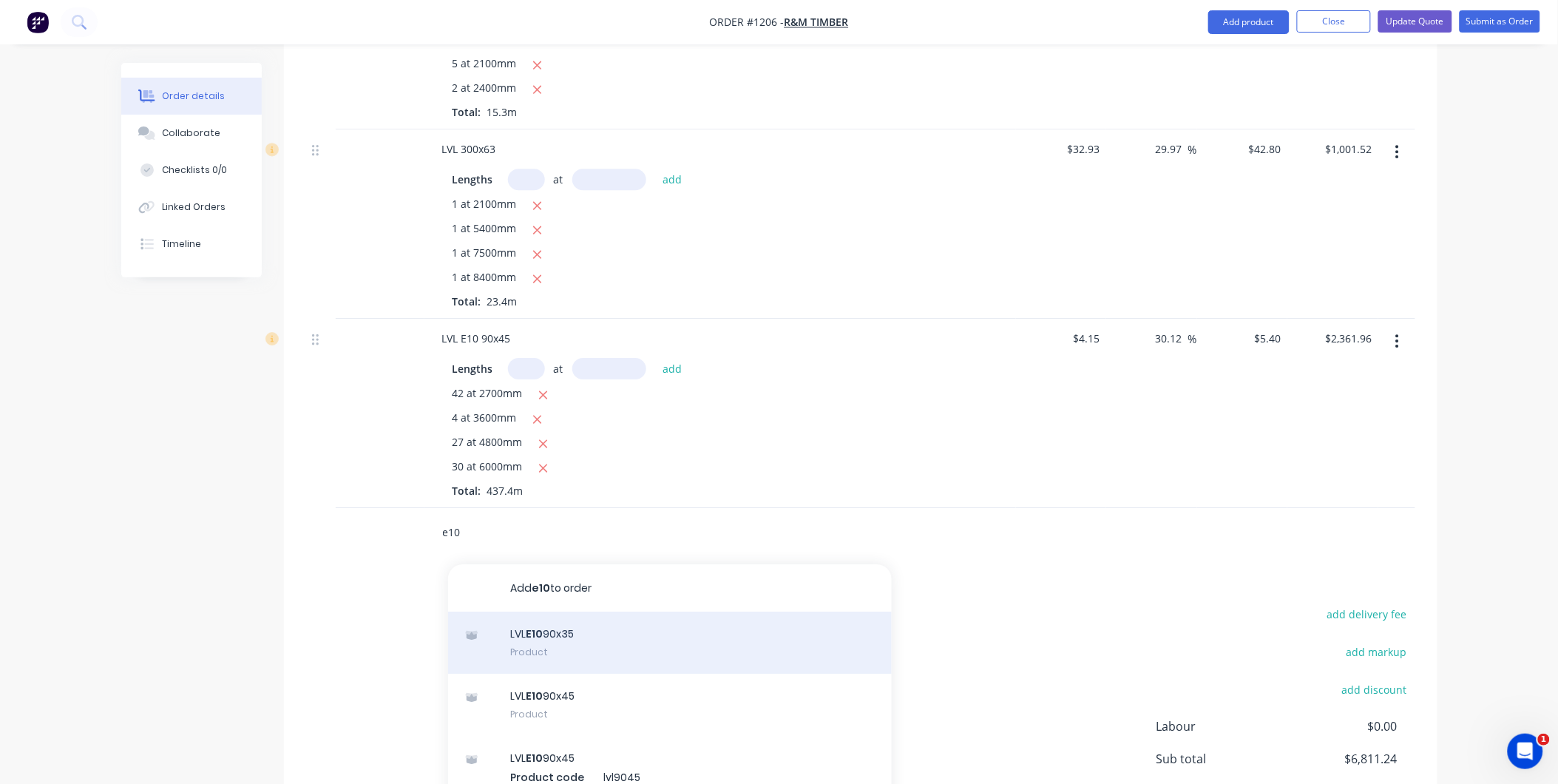
type input "e10"
click at [559, 629] on div "LVL E10 90x35 Product" at bounding box center [670, 642] width 444 height 62
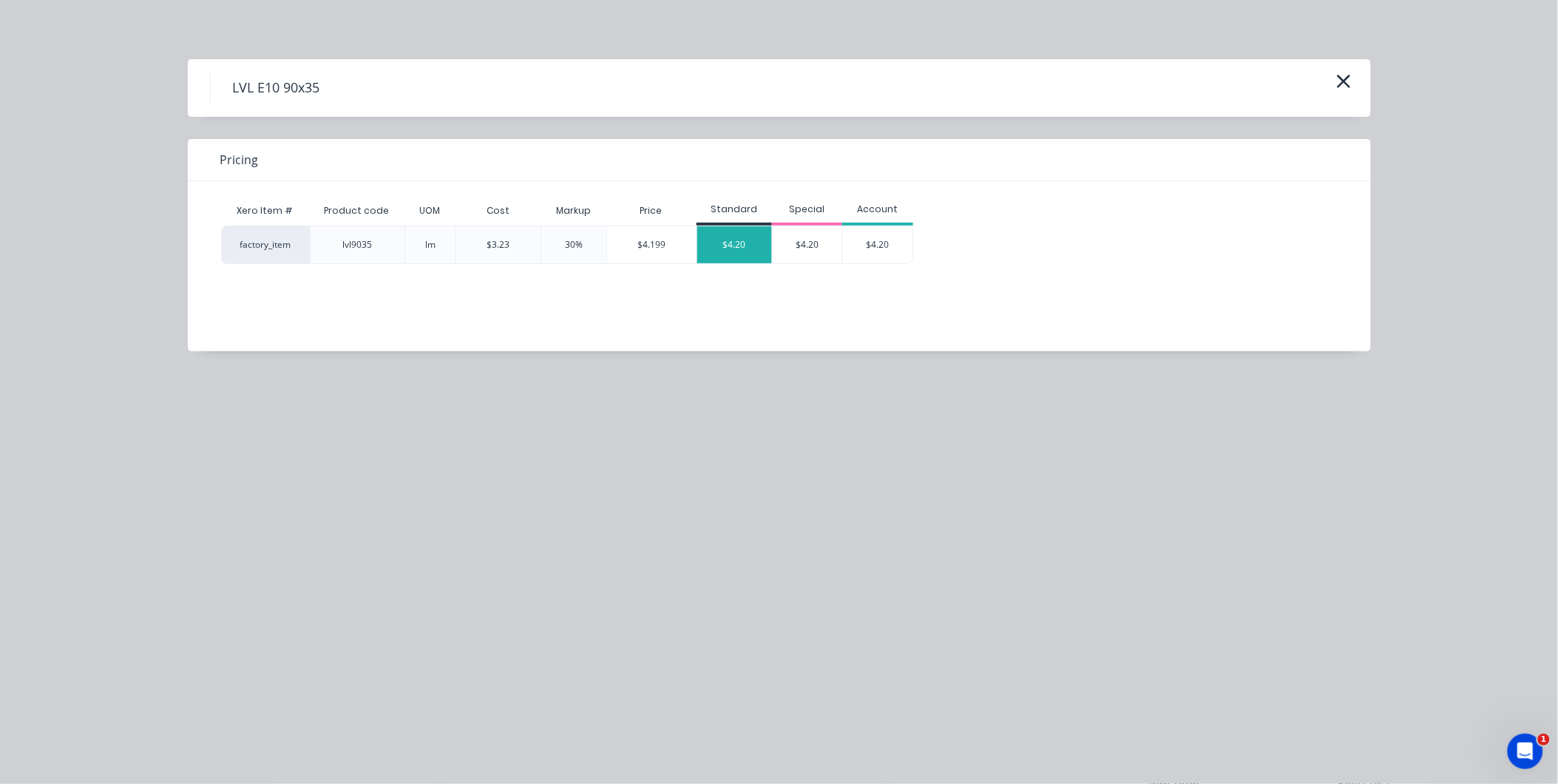
click at [725, 257] on div "$4.20" at bounding box center [735, 244] width 75 height 36
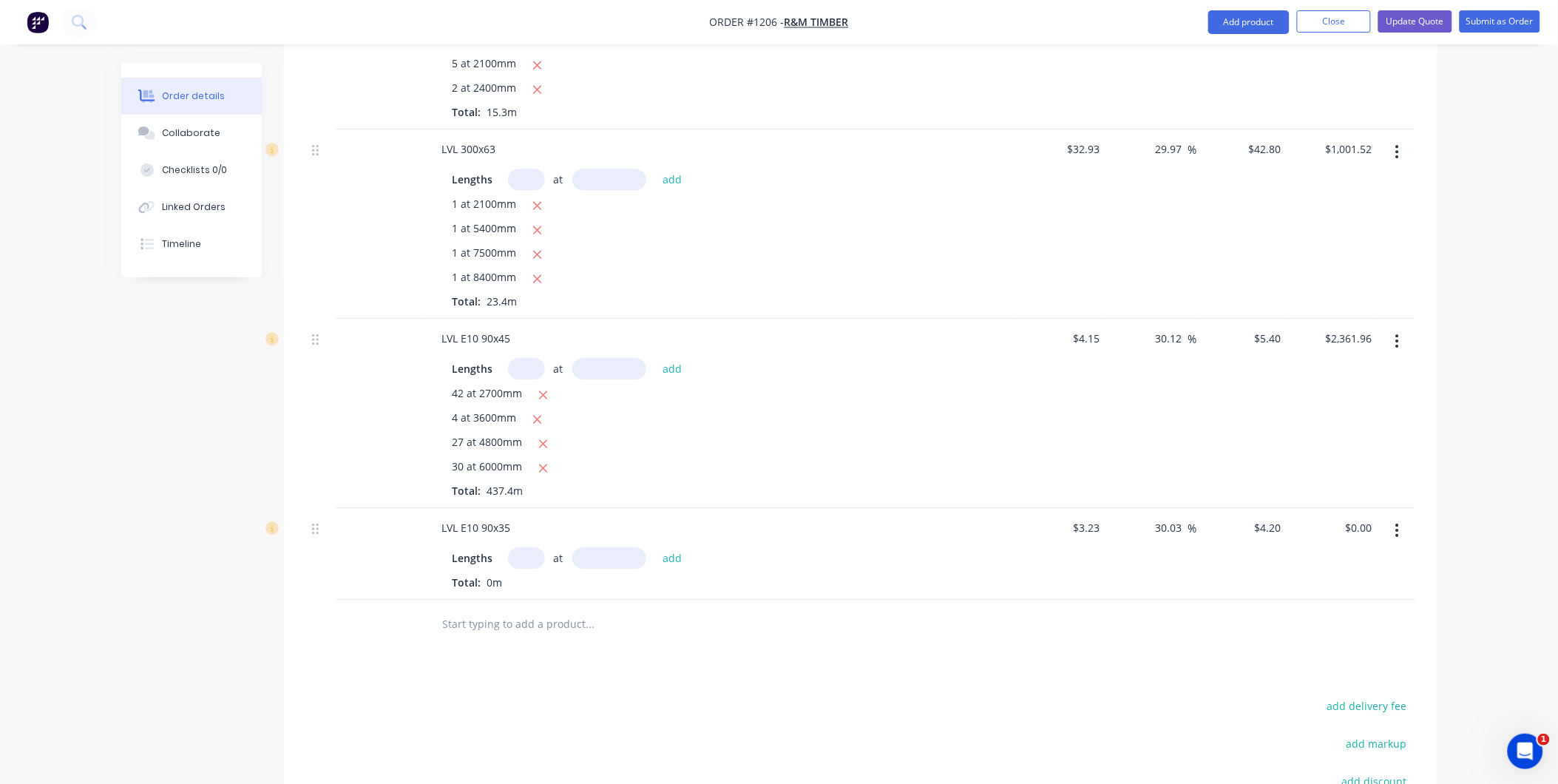
click at [522, 562] on input "text" at bounding box center [526, 558] width 37 height 22
type input "210"
type input "1000"
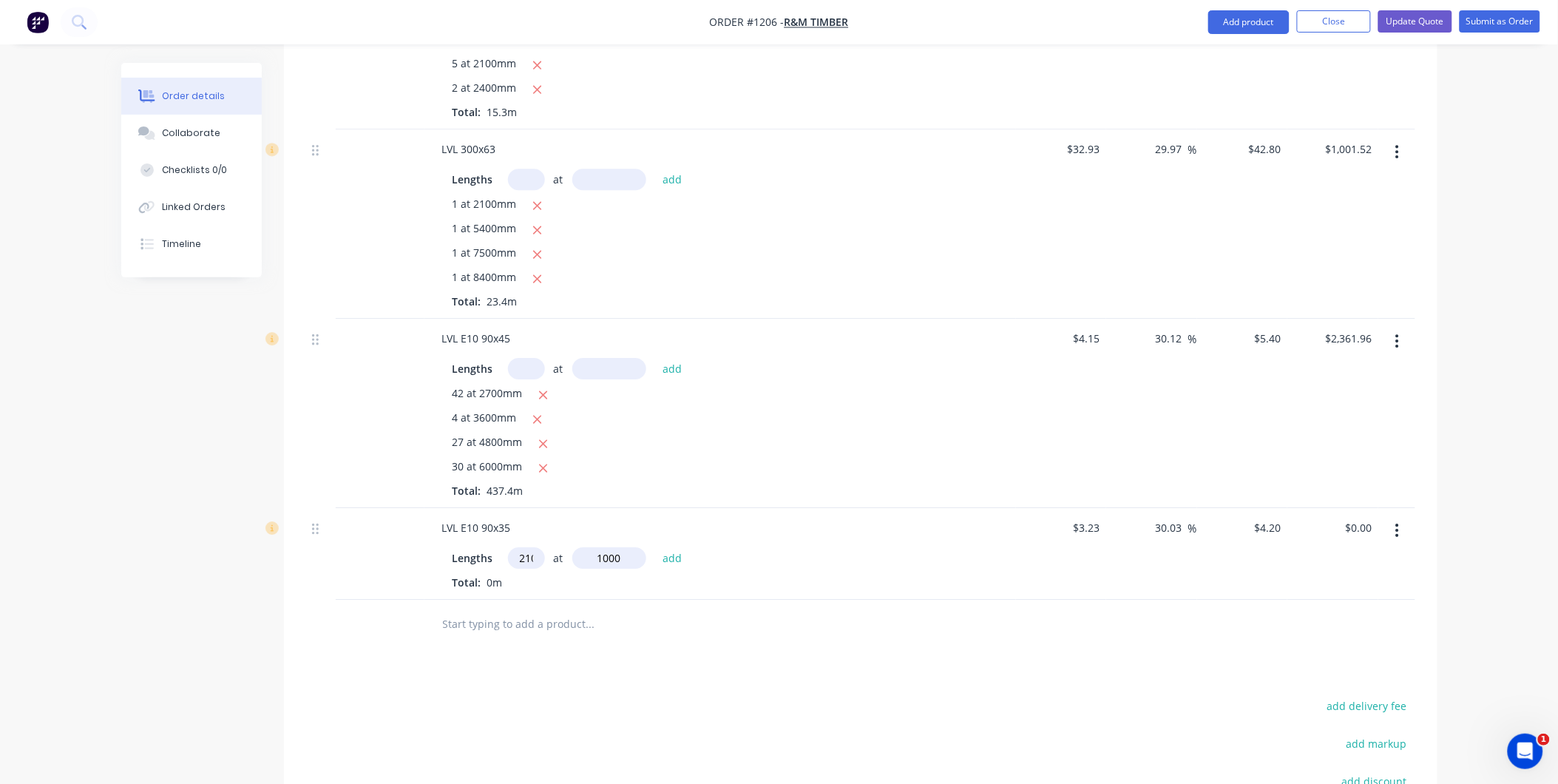
click at [655, 547] on button "add" at bounding box center [672, 557] width 35 height 20
click at [548, 586] on icon "button" at bounding box center [550, 584] width 8 height 8
type input "$0.00"
click at [533, 565] on input "text" at bounding box center [526, 558] width 37 height 22
type input "35"
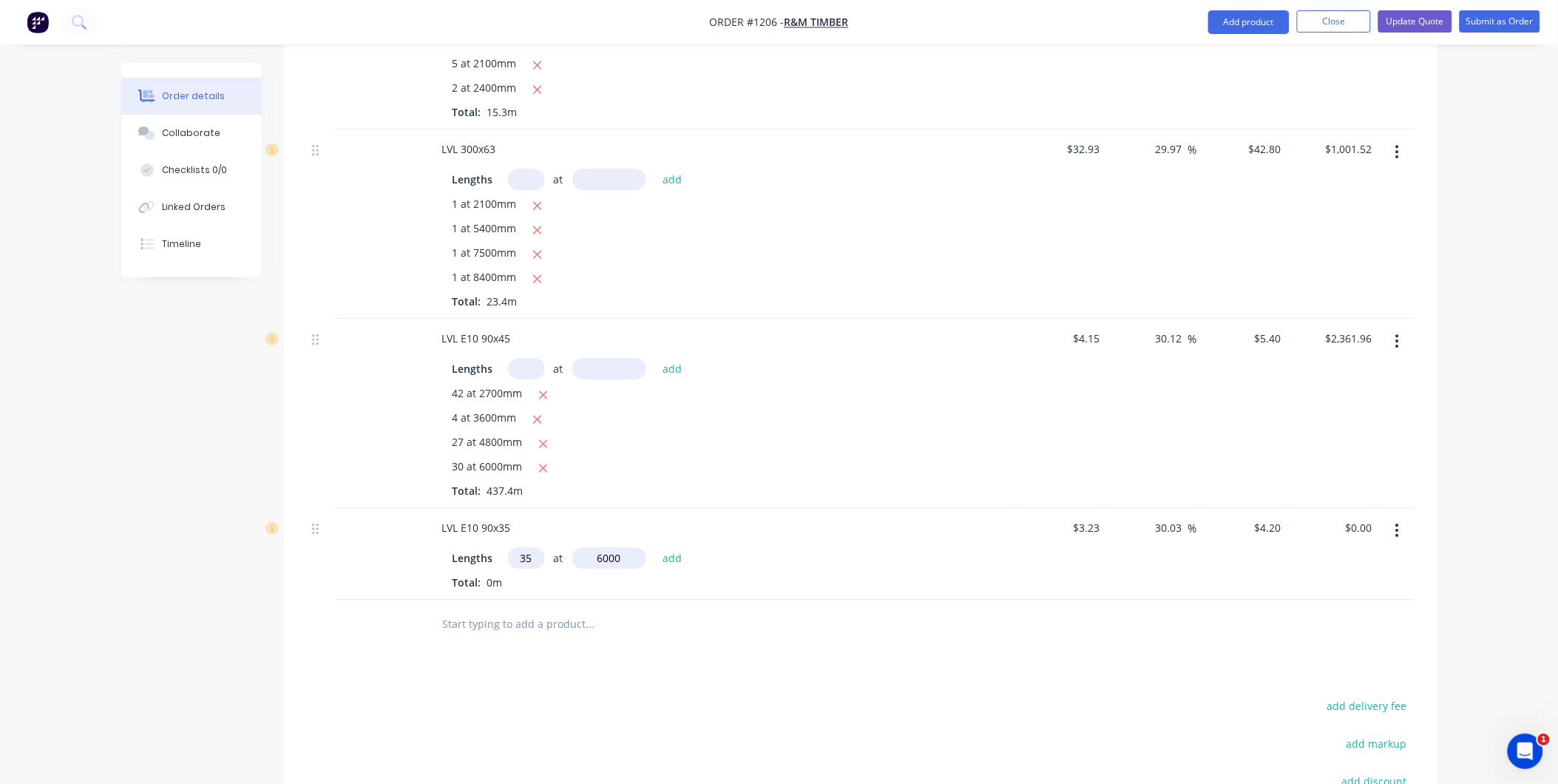
type input "6000"
click at [655, 547] on button "add" at bounding box center [672, 557] width 35 height 20
type input "$882.00"
click at [535, 529] on div "LVL E10 90x35" at bounding box center [720, 528] width 580 height 22
click at [518, 556] on input "text" at bounding box center [526, 558] width 37 height 22
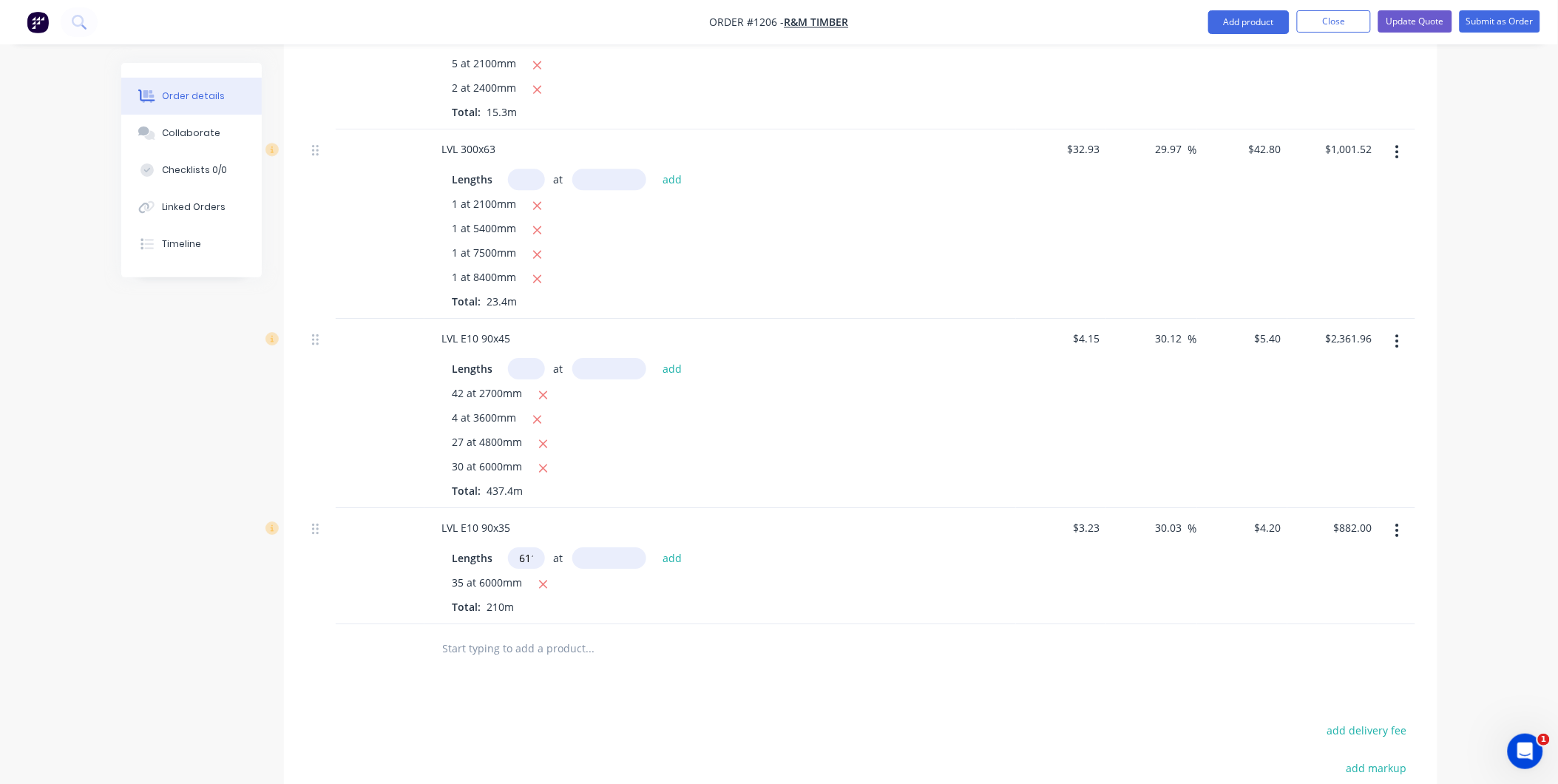
scroll to position [0, 4]
type input "611"
type input "2700"
click at [655, 547] on button "add" at bounding box center [672, 557] width 35 height 20
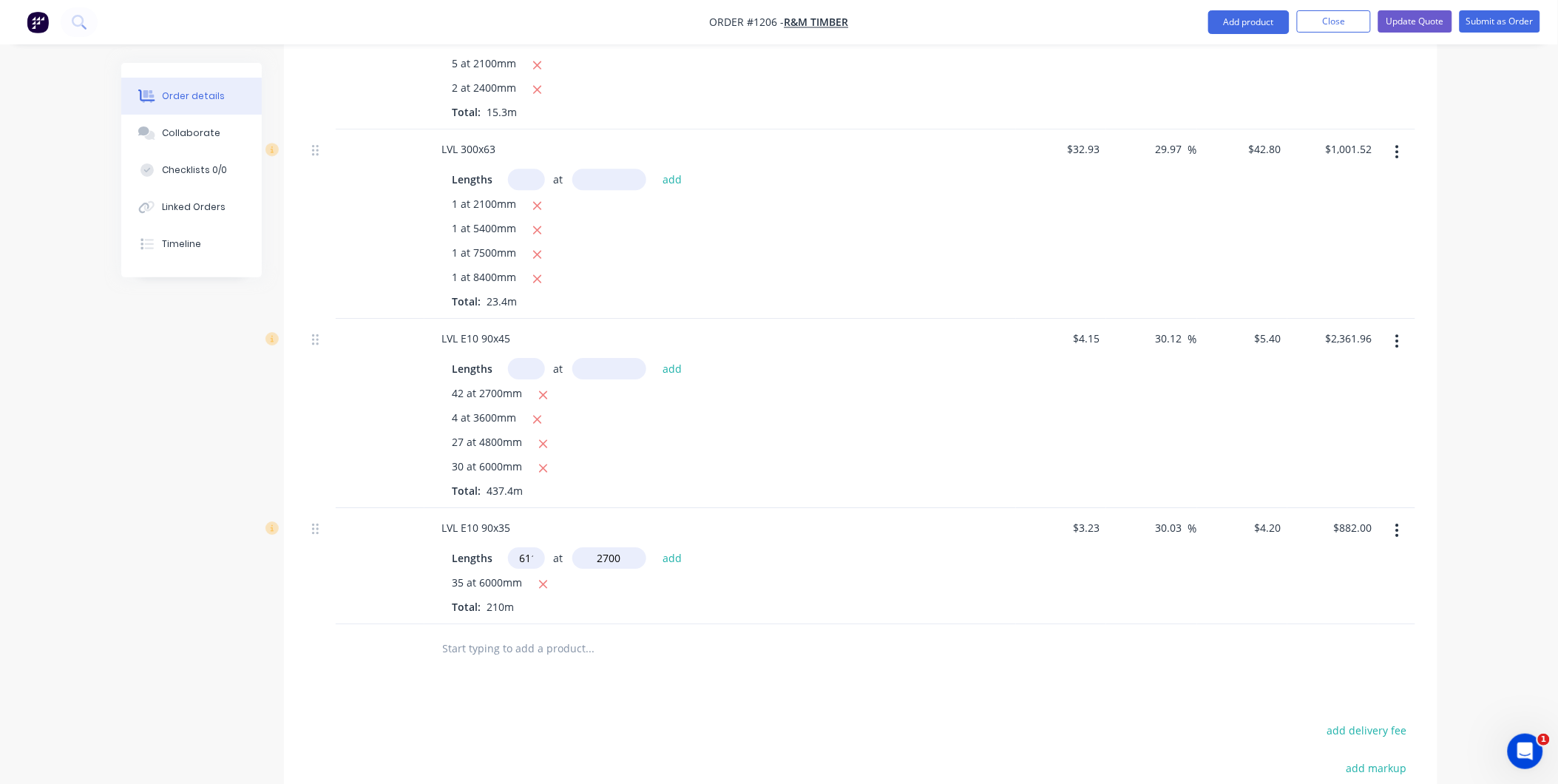
type input "$7,810.74"
type input "15"
type input "4800"
click at [655, 547] on button "add" at bounding box center [672, 557] width 35 height 20
type input "$8,113.14"
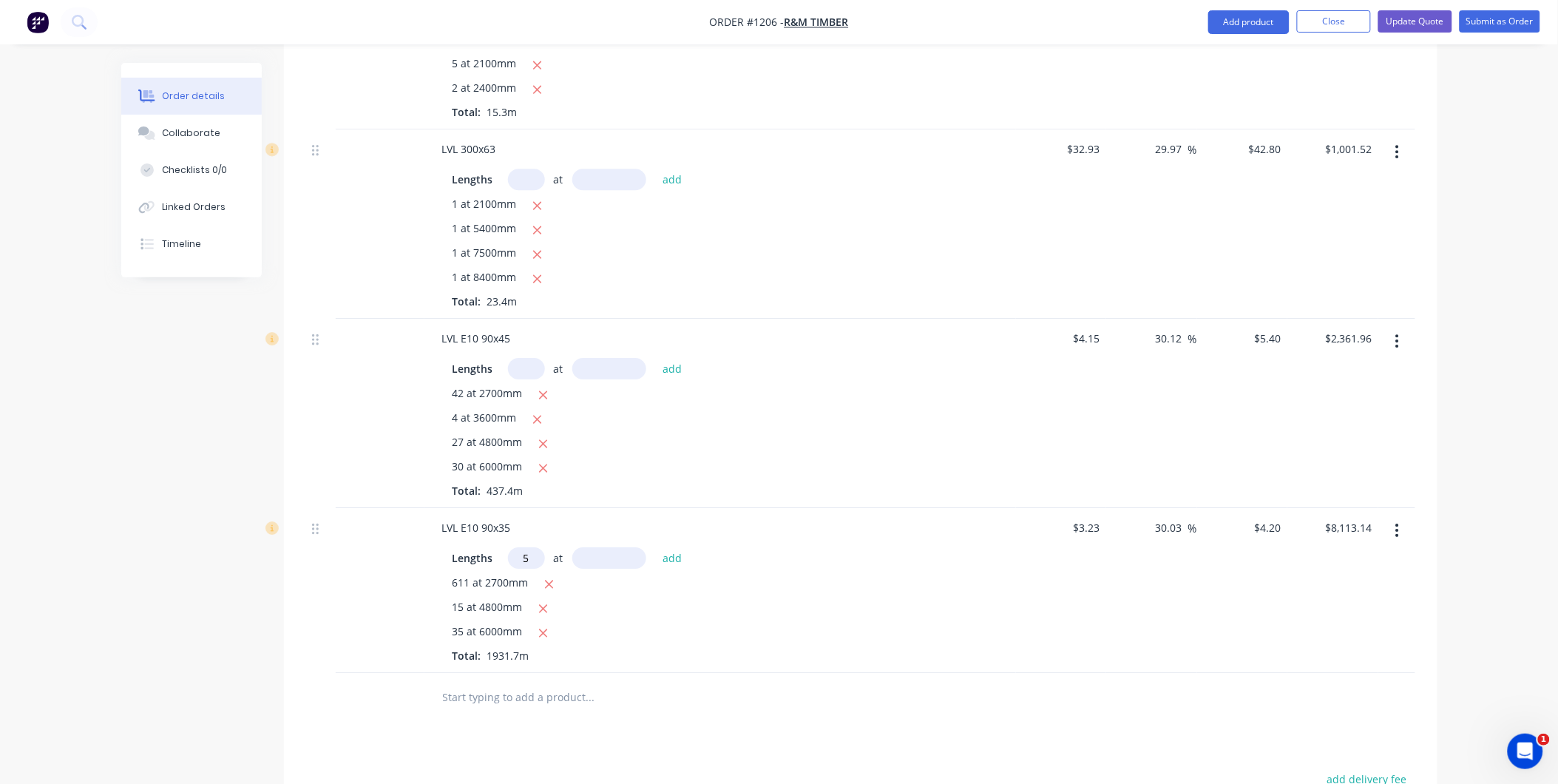
type input "5"
type input "6000"
click at [655, 547] on button "add" at bounding box center [672, 557] width 35 height 20
type input "$8,239.14"
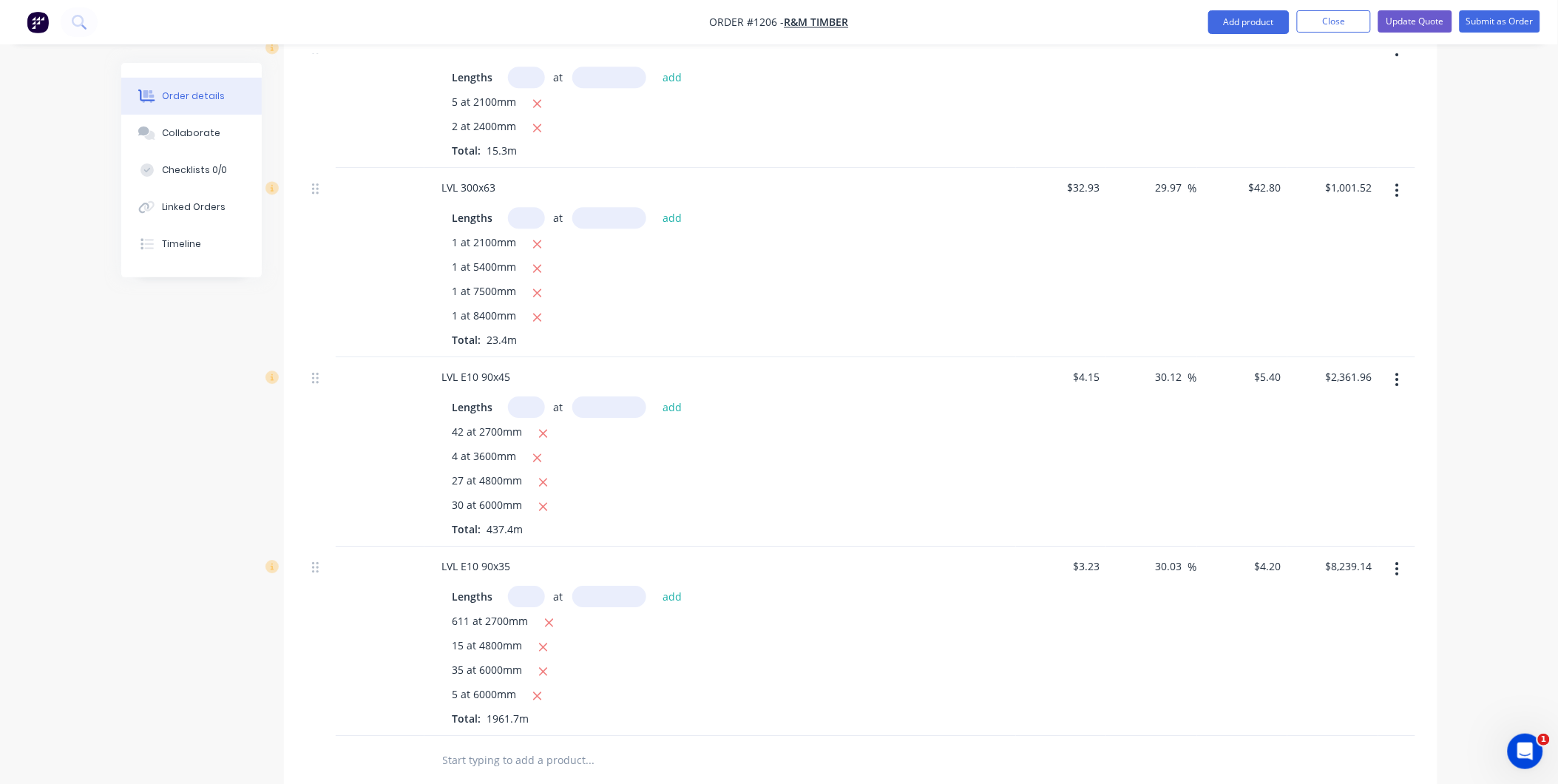
scroll to position [1478, 0]
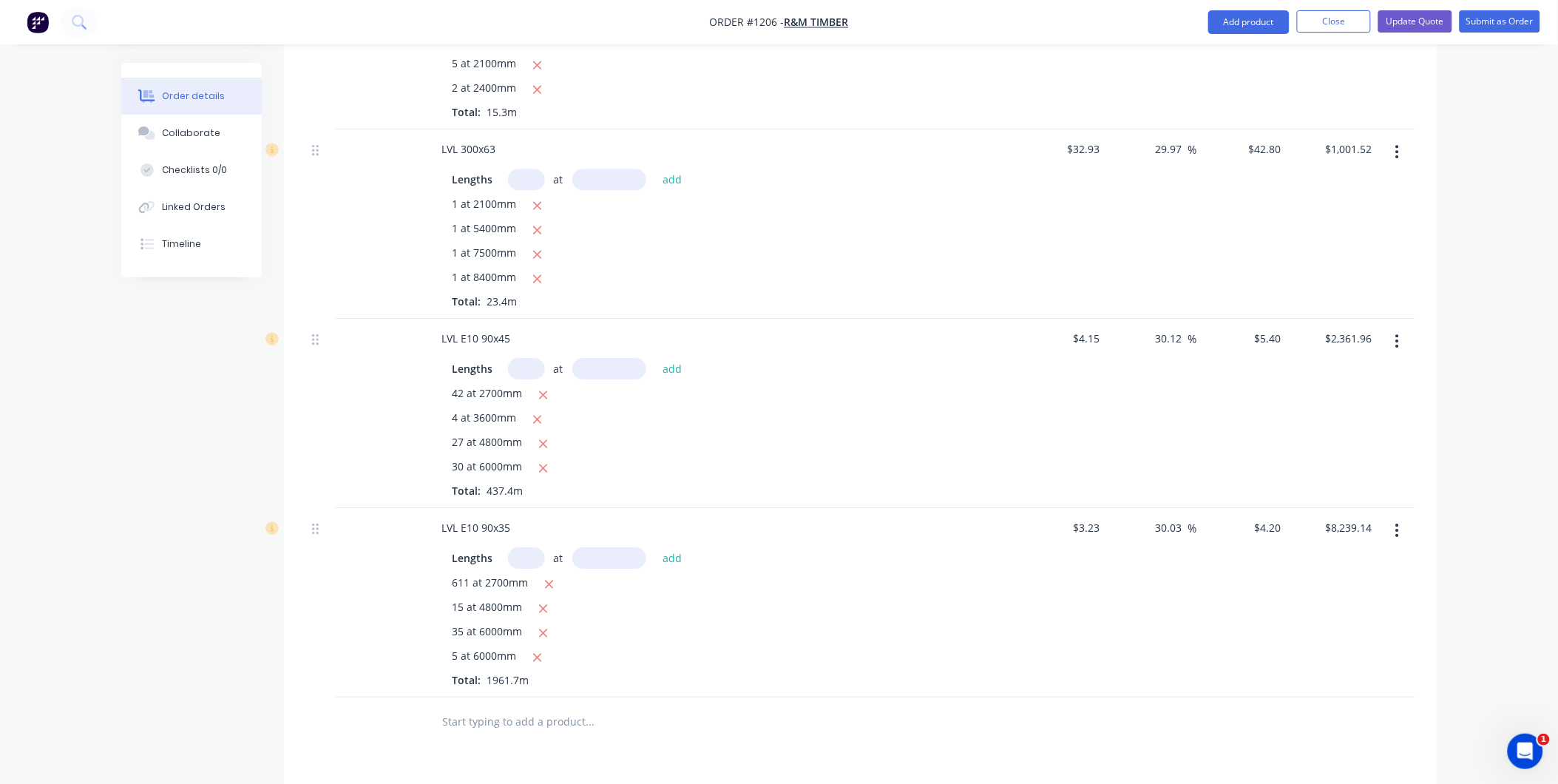
click at [533, 374] on input "text" at bounding box center [526, 369] width 37 height 22
type input "1"
type input "1000"
click at [655, 359] on button "add" at bounding box center [672, 369] width 35 height 20
type input "$2,367.36"
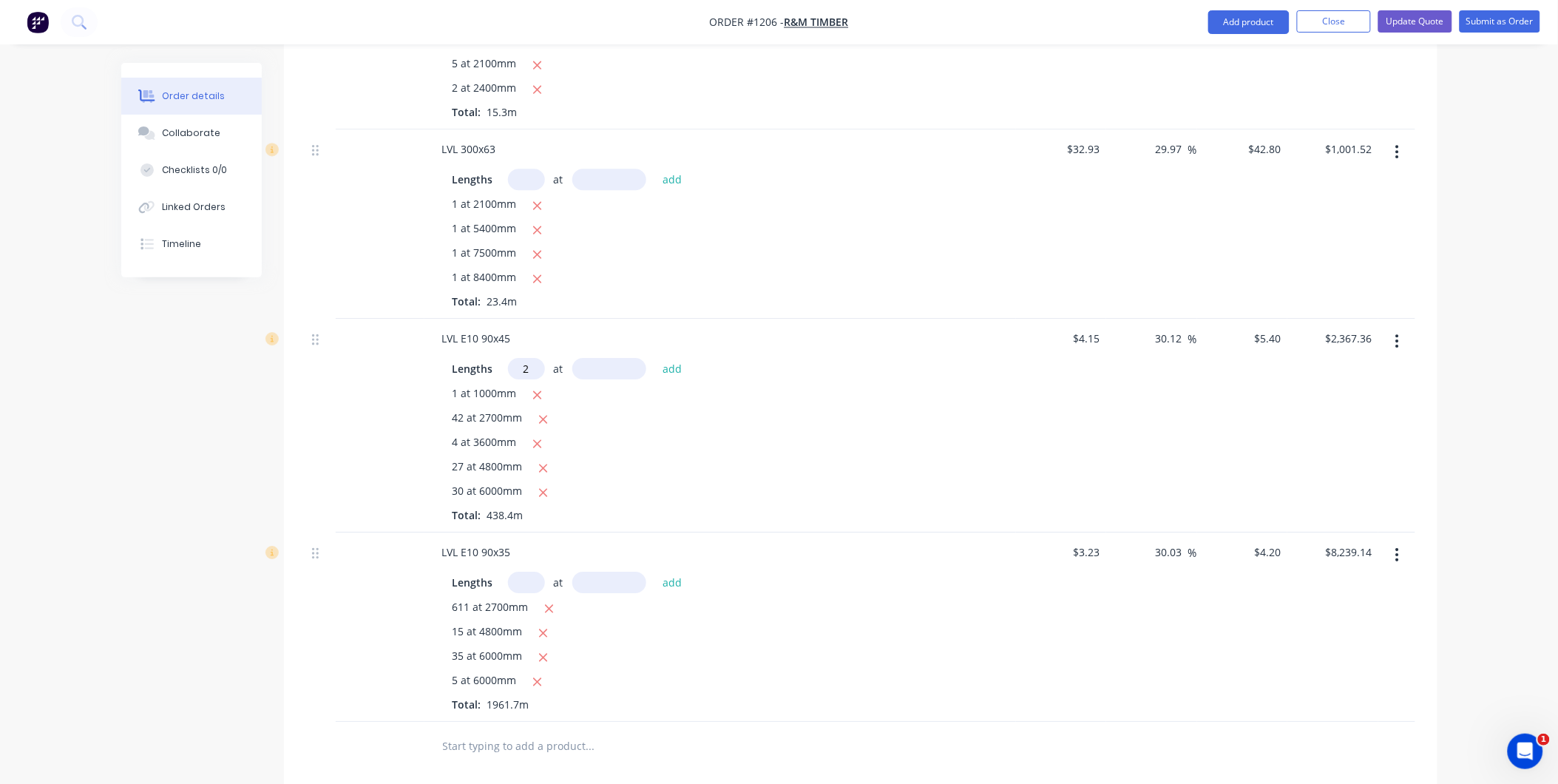
type input "2"
type input "8700"
click at [655, 359] on button "add" at bounding box center [672, 369] width 35 height 20
type input "$2,461.32"
type input "6"
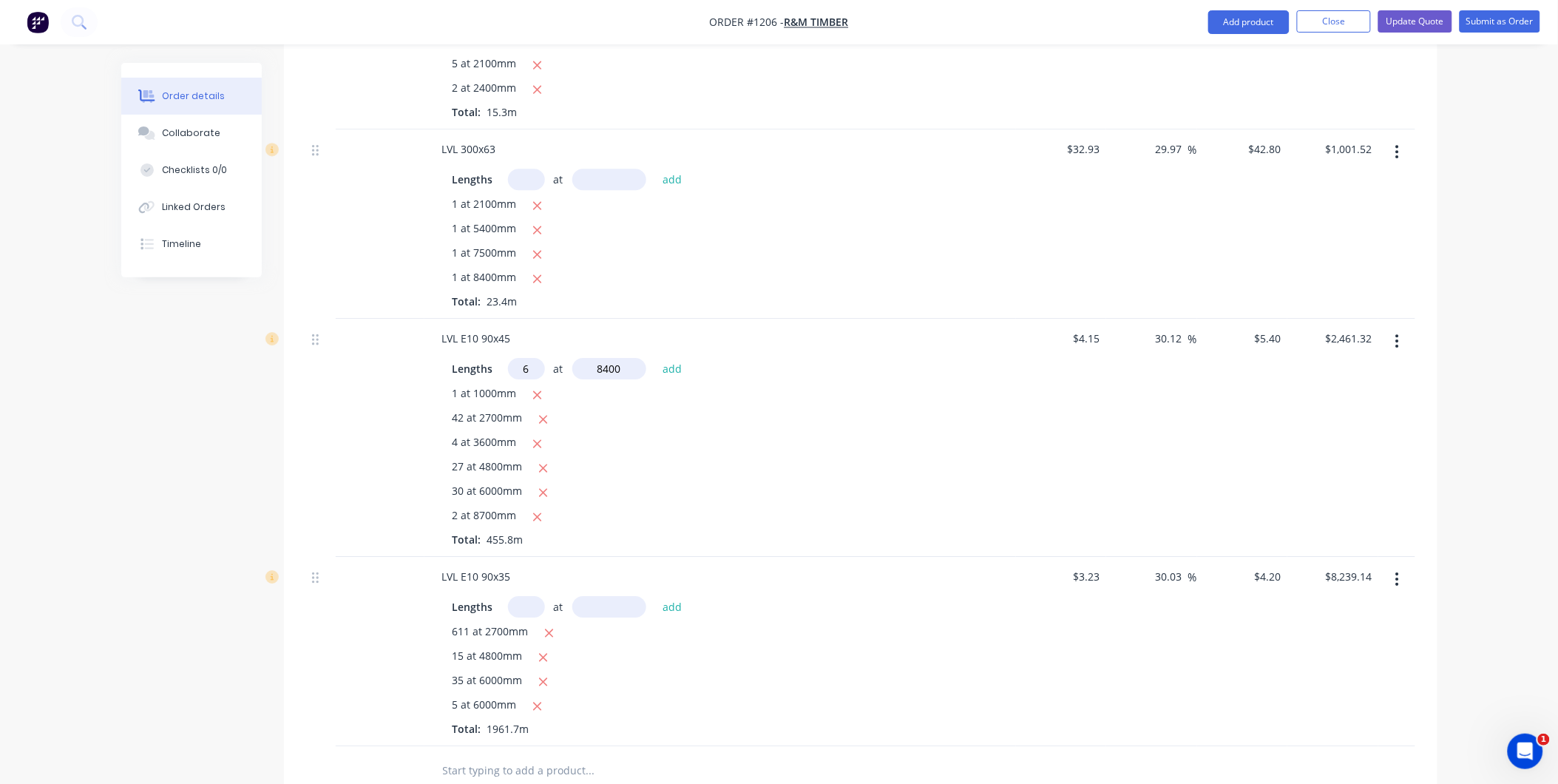
type input "8400"
click at [655, 359] on button "add" at bounding box center [672, 369] width 35 height 20
type input "$2,733.48"
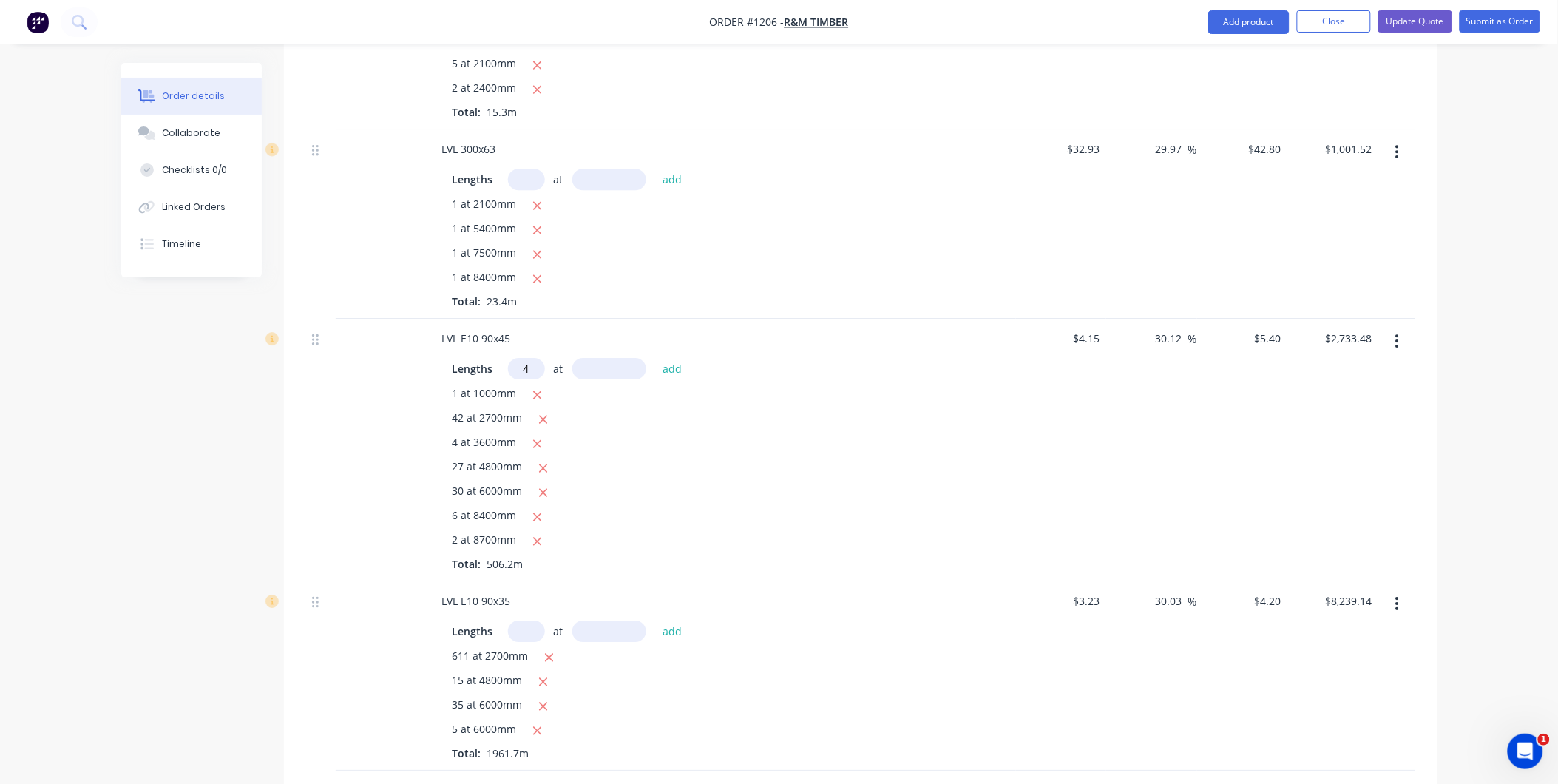
type input "4"
type input "7200"
click at [655, 359] on button "add" at bounding box center [672, 369] width 35 height 20
type input "$2,889.00"
type input "4"
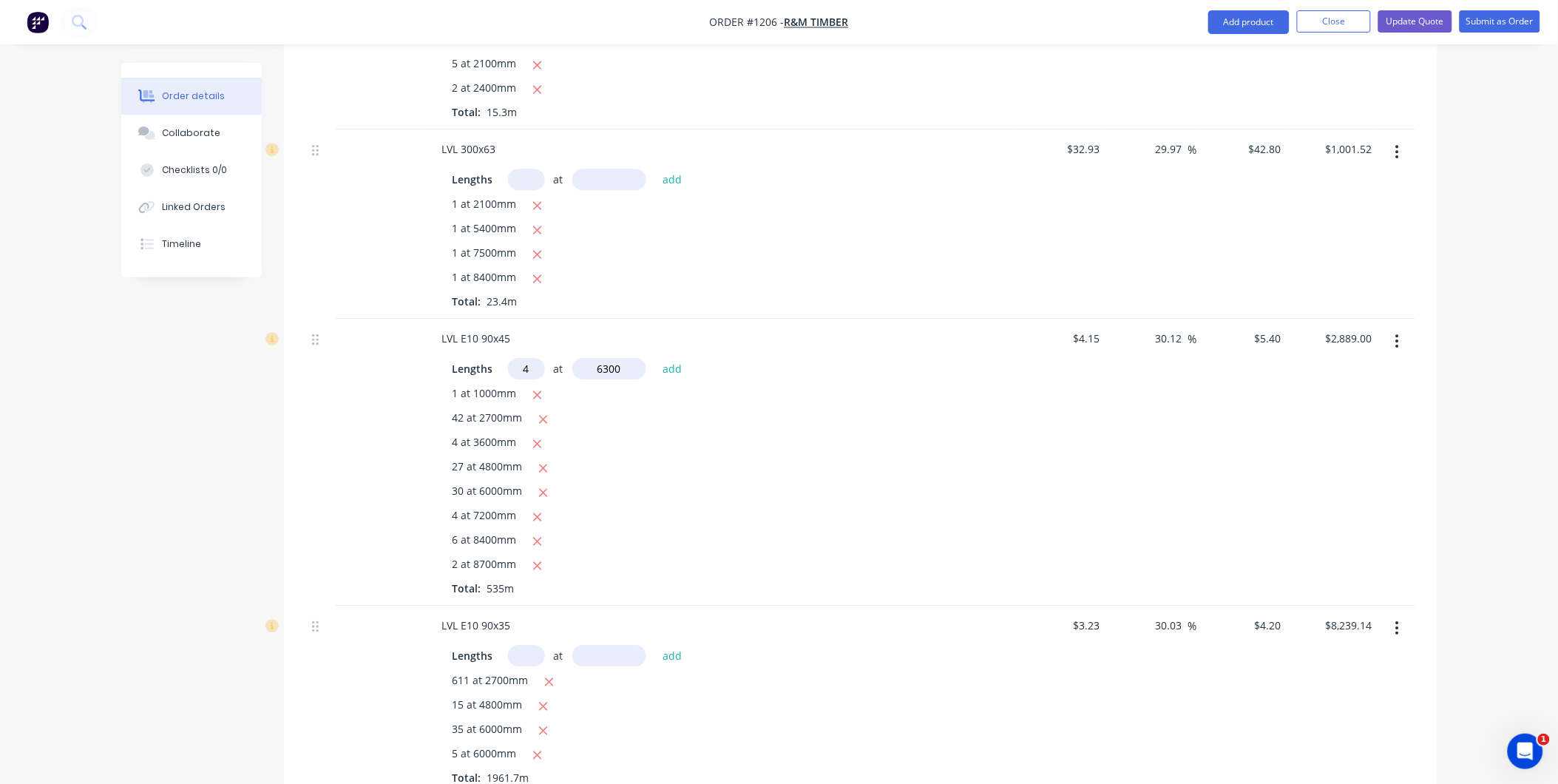
type input "6300"
click at [655, 359] on button "add" at bounding box center [672, 369] width 35 height 20
type input "$3,025.08"
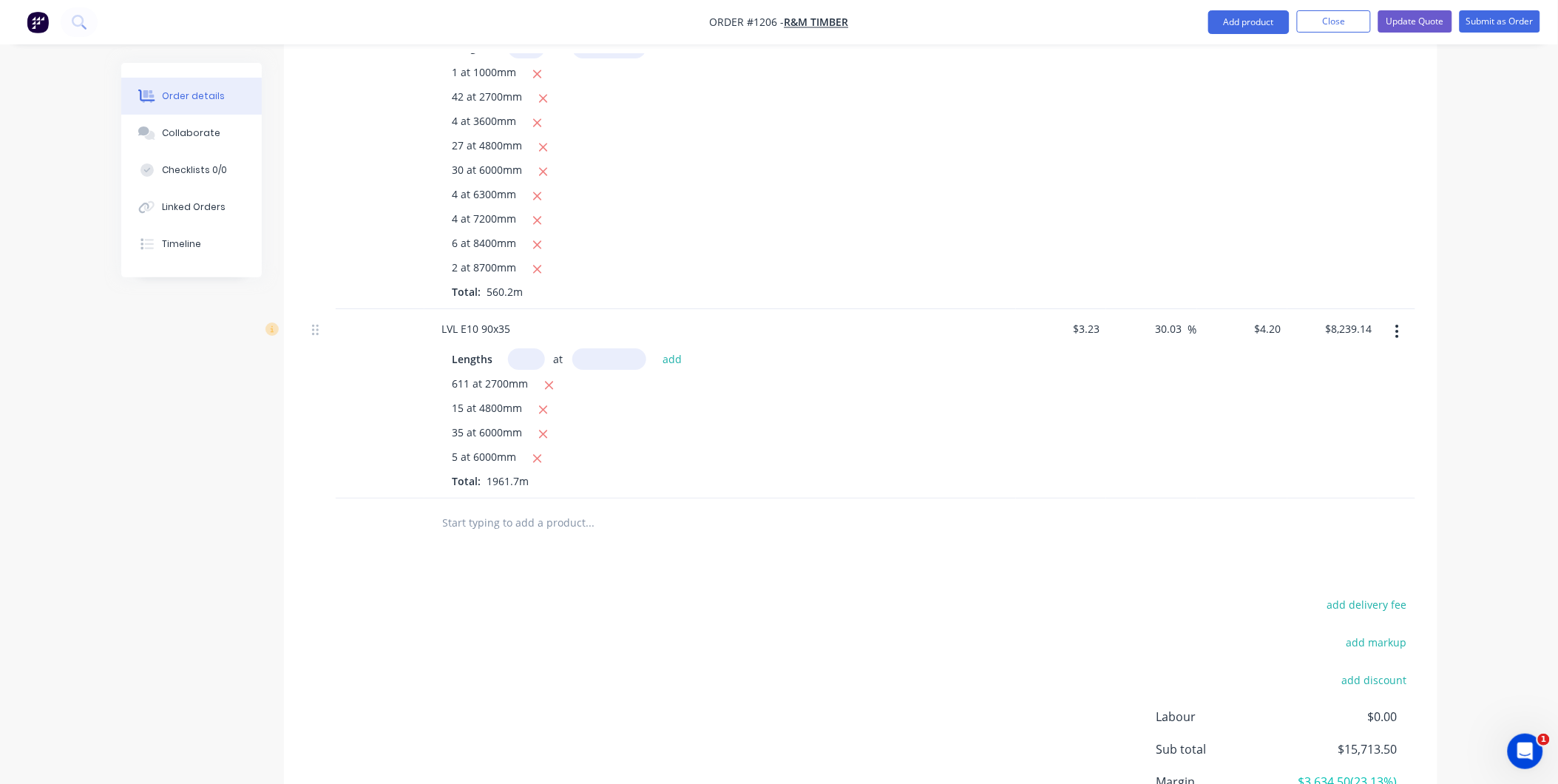
scroll to position [1807, 0]
click at [469, 527] on input "text" at bounding box center [590, 515] width 296 height 30
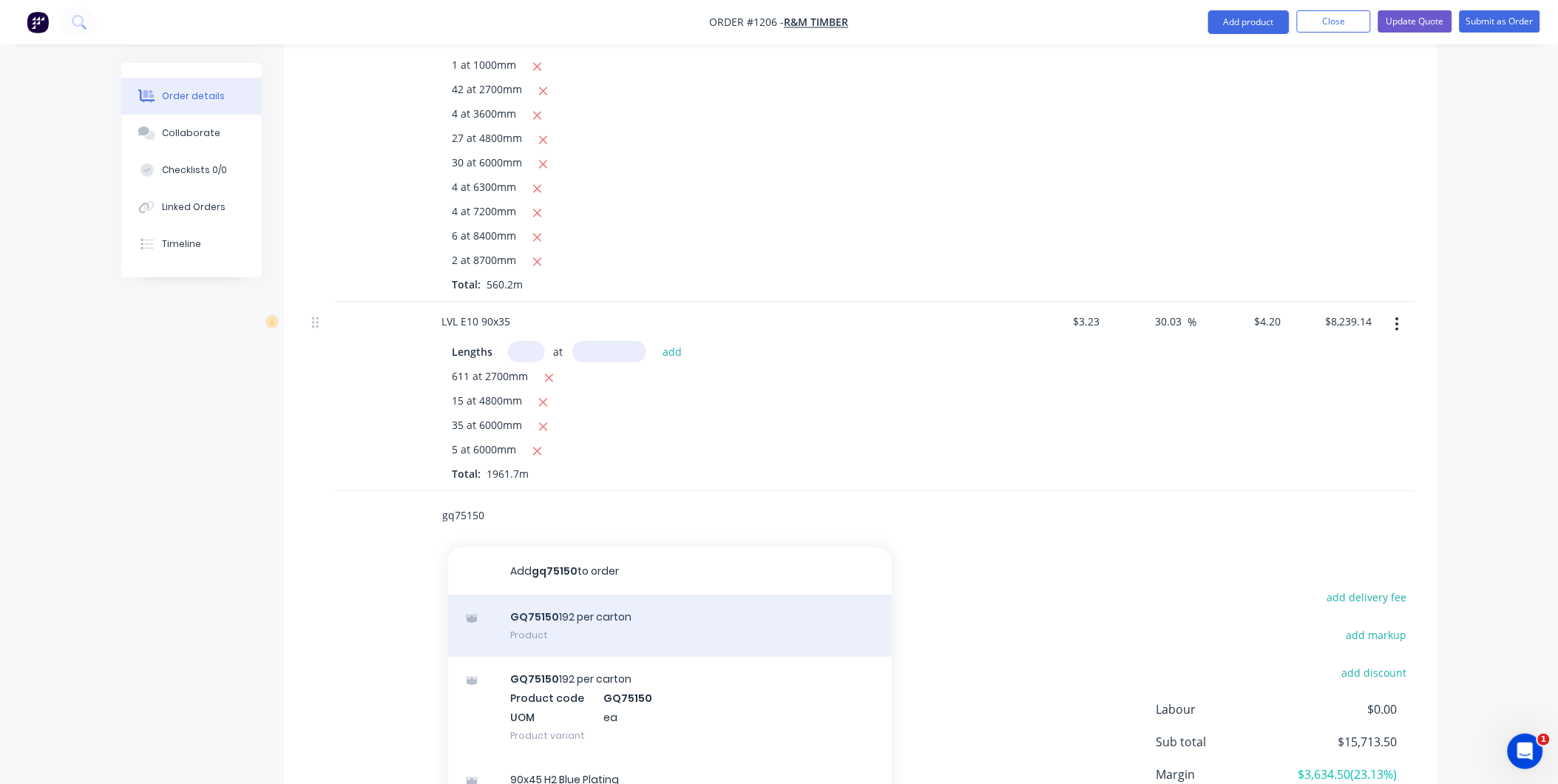
type input "gq75150"
click at [604, 640] on div "GQ75150 192 per carton Product" at bounding box center [670, 625] width 444 height 62
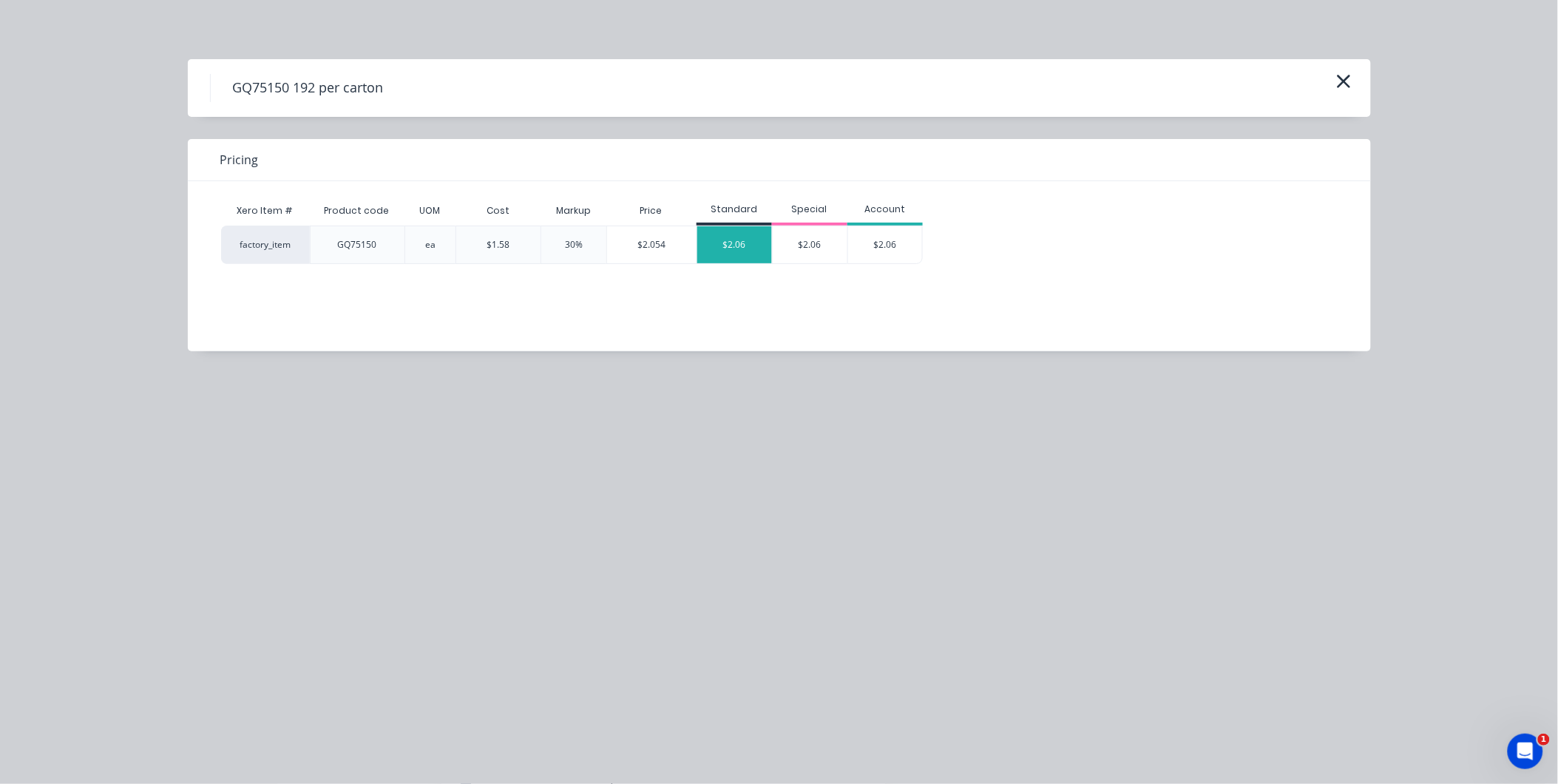
click at [764, 258] on div "$2.06" at bounding box center [735, 244] width 75 height 36
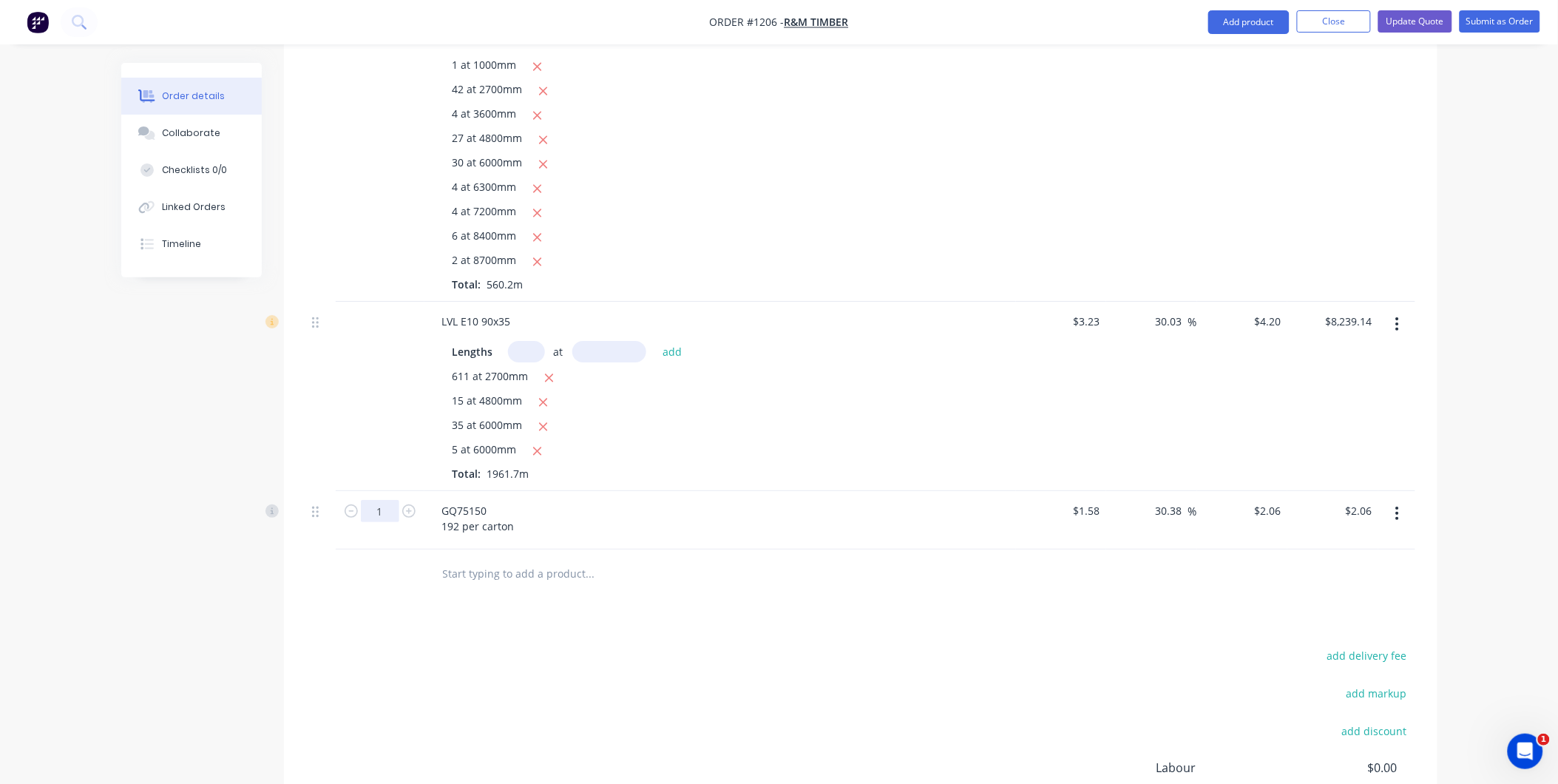
click at [383, 515] on input "1" at bounding box center [380, 511] width 38 height 22
type input "34"
type input "$70.04"
click at [619, 657] on div "add delivery fee add markup add discount Labour $0.00 Sub total $15,715.56 Marg…" at bounding box center [860, 787] width 1109 height 285
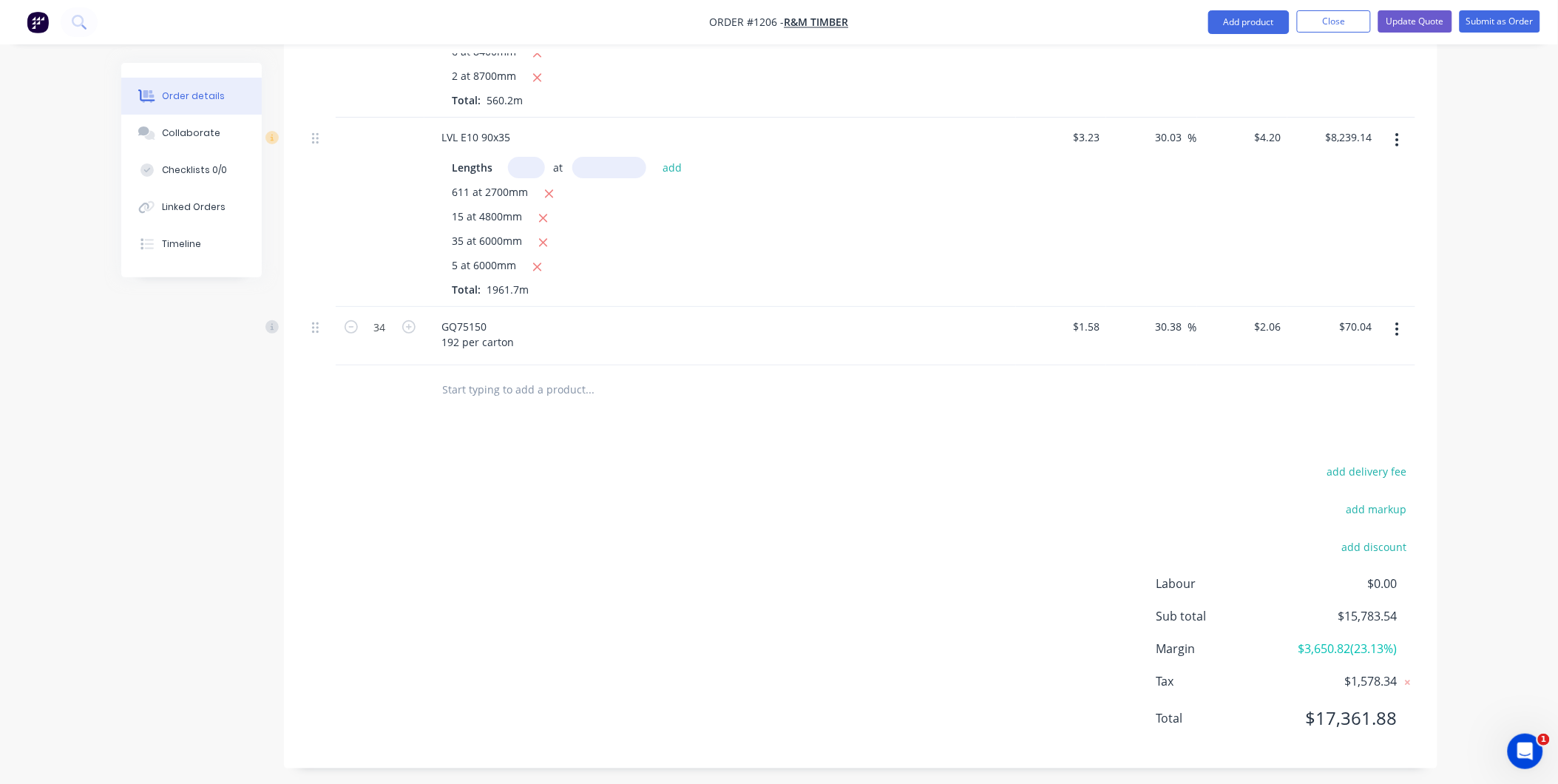
scroll to position [2000, 0]
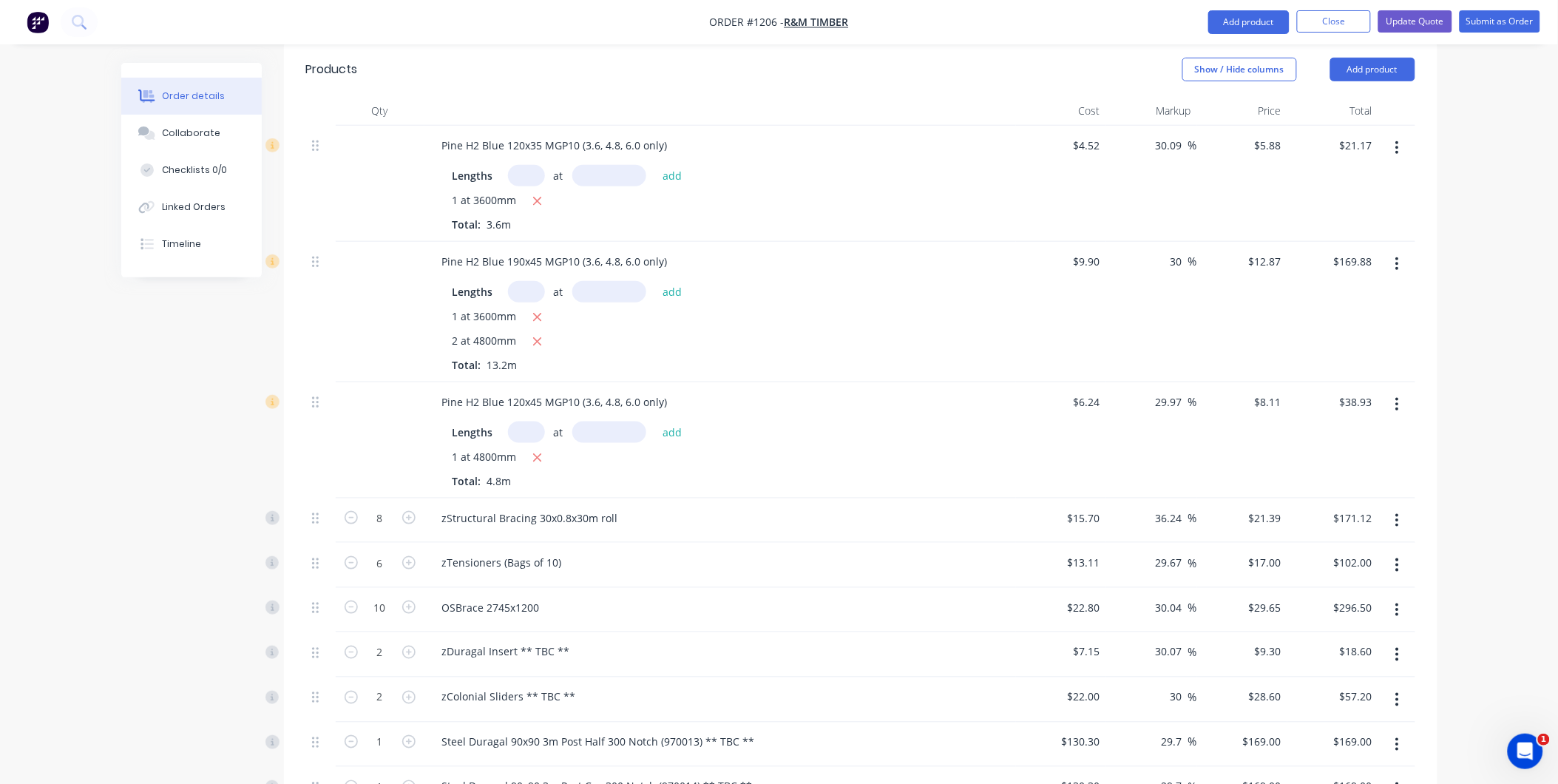
scroll to position [28, 0]
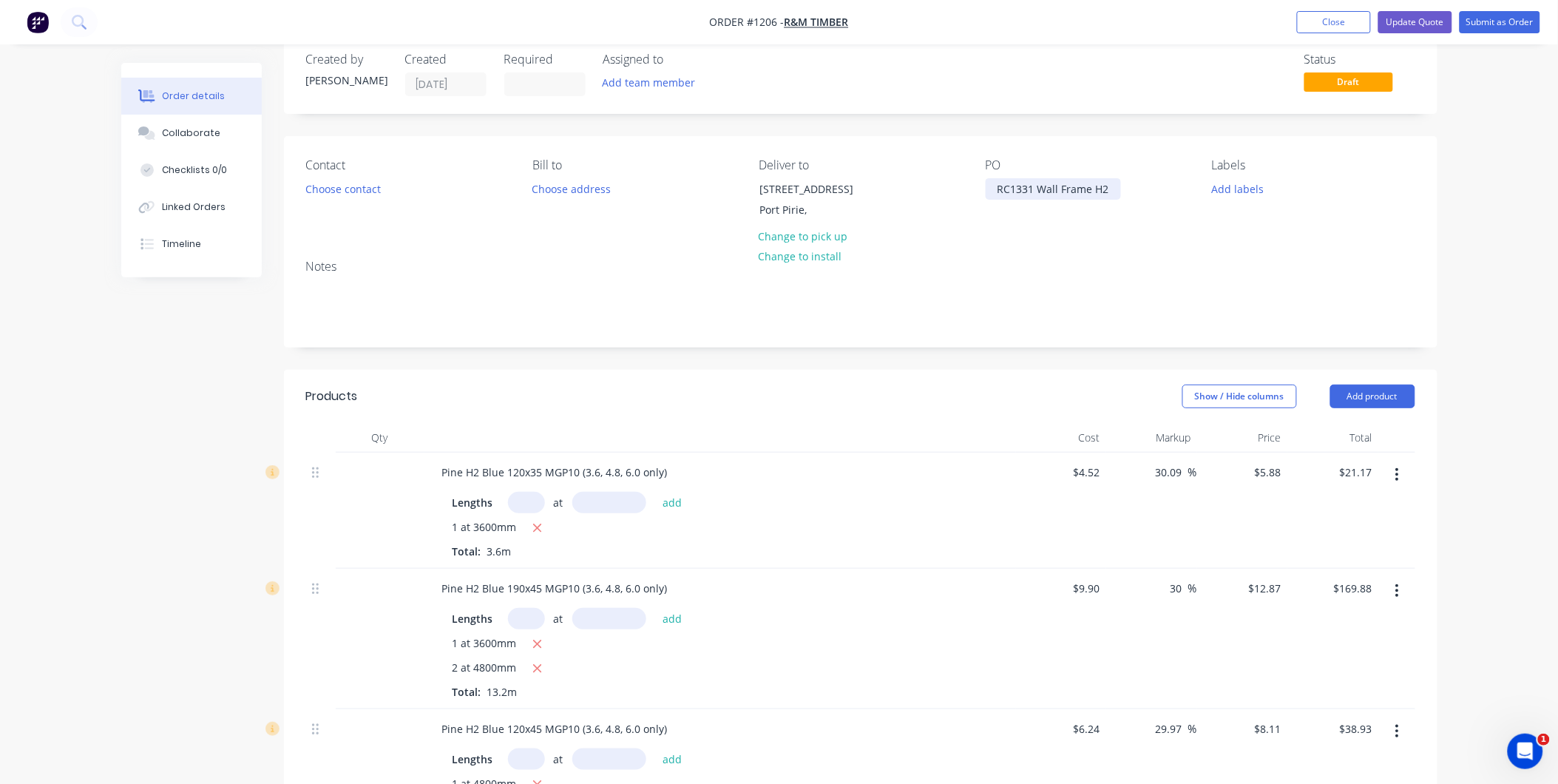
click at [1107, 181] on div "RC1331 Wall Frame H2" at bounding box center [1053, 189] width 135 height 22
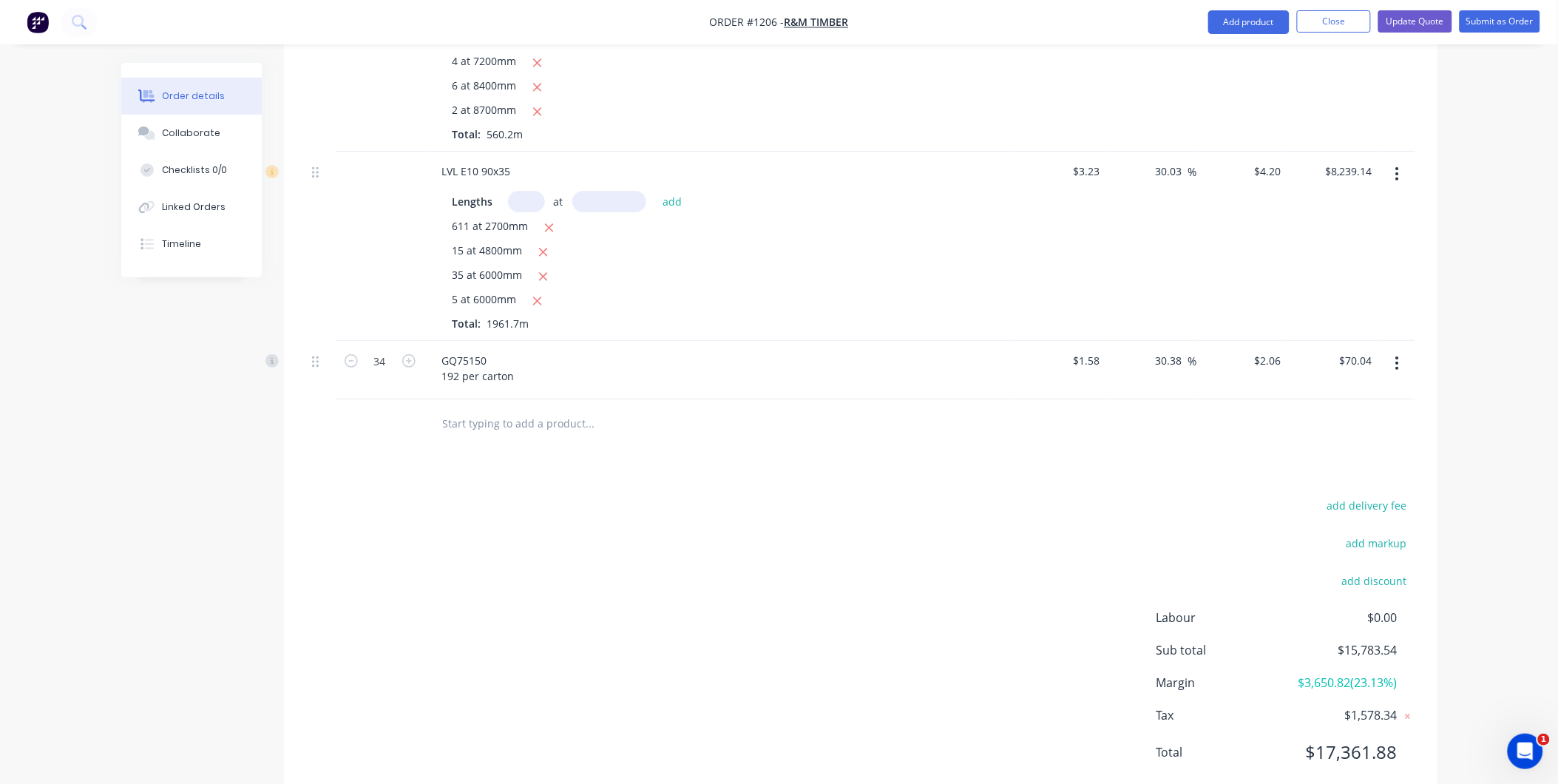
scroll to position [2000, 0]
